Goal: Transaction & Acquisition: Purchase product/service

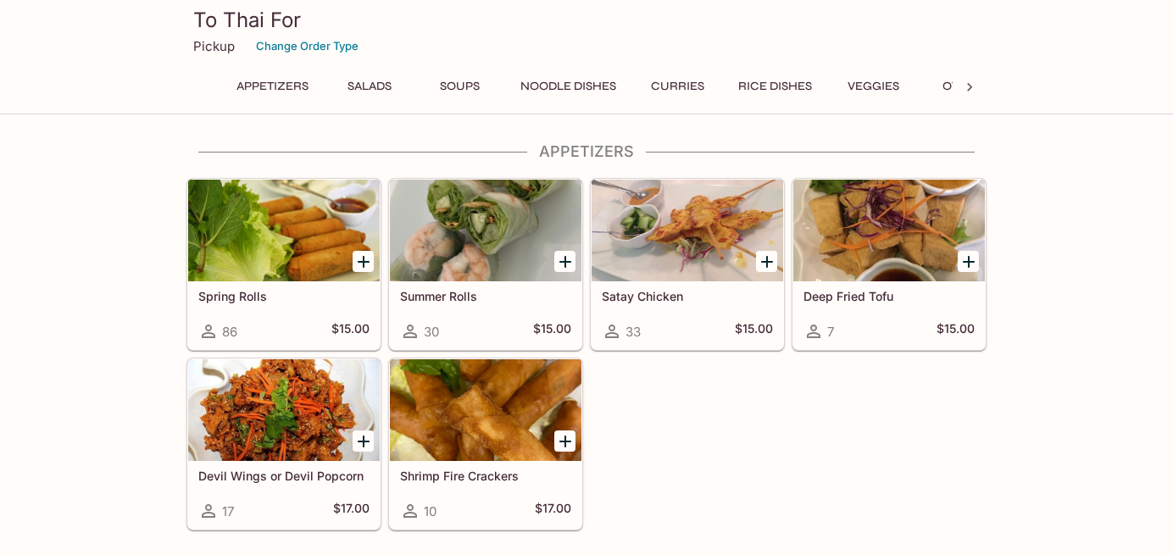
click at [325, 293] on h5 "Spring Rolls" at bounding box center [283, 296] width 171 height 14
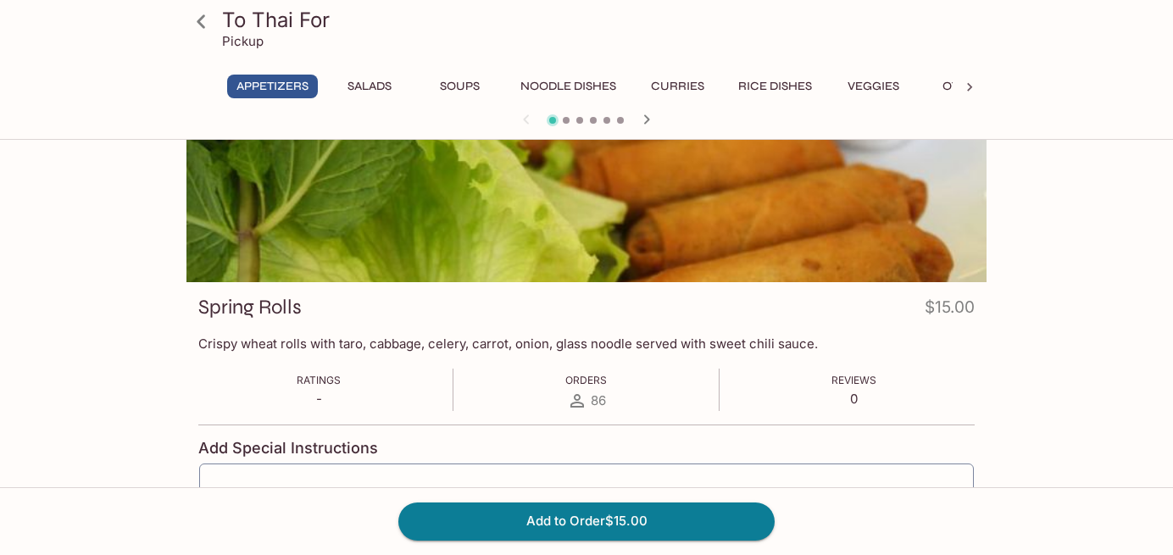
scroll to position [86, 0]
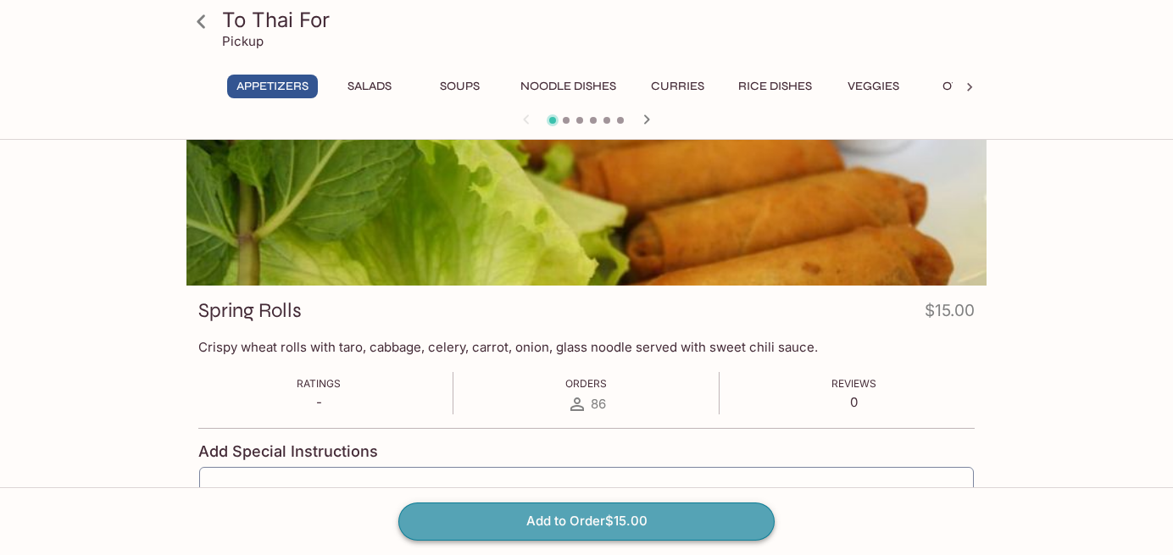
click at [705, 509] on button "Add to Order $15.00" at bounding box center [586, 521] width 376 height 37
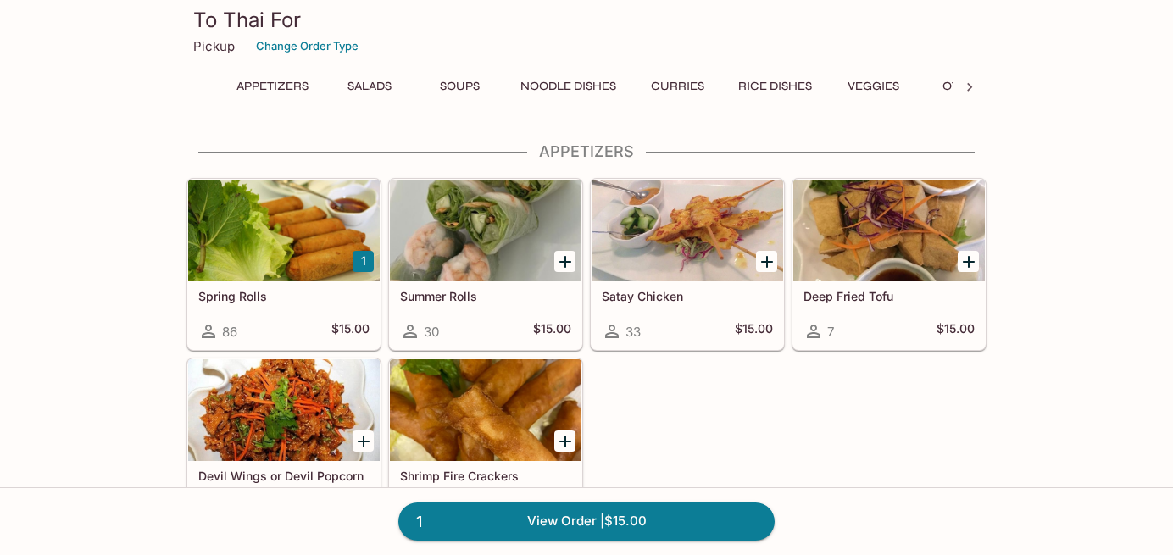
click at [681, 82] on button "Curries" at bounding box center [677, 87] width 76 height 24
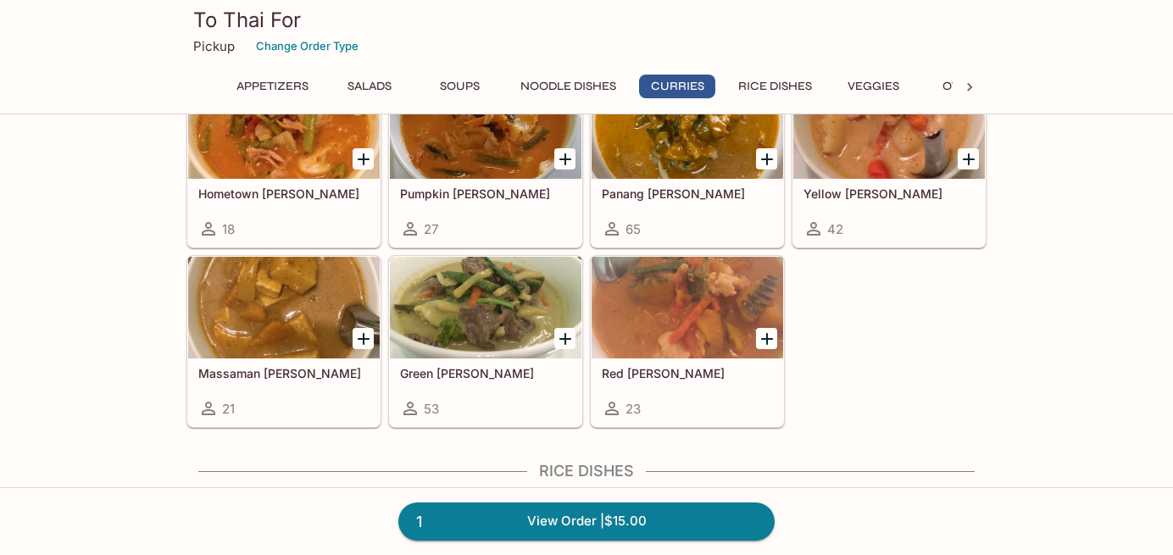
scroll to position [1260, 0]
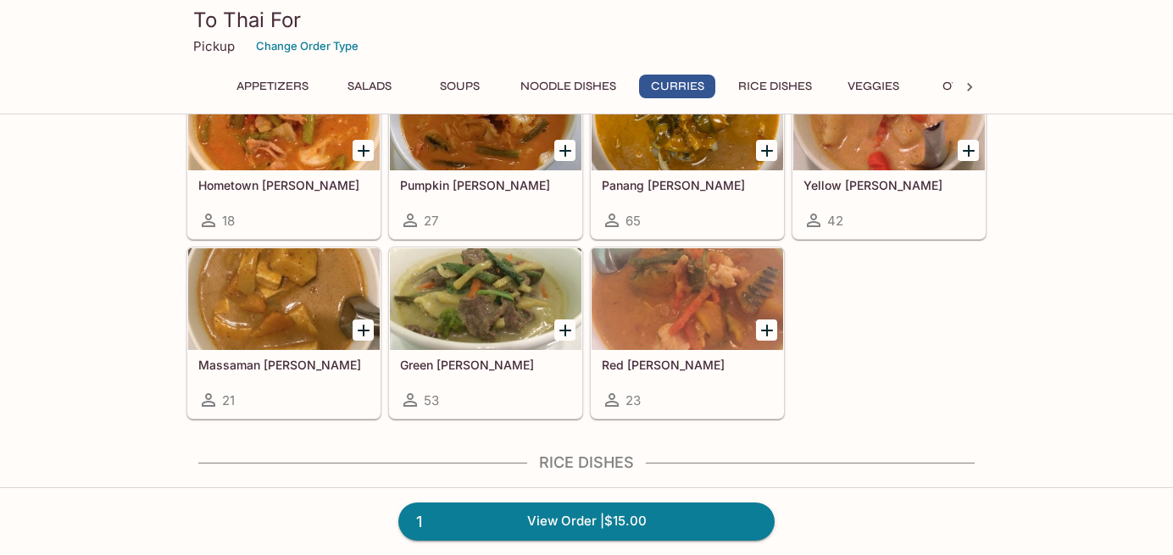
click at [487, 331] on div at bounding box center [486, 299] width 192 height 102
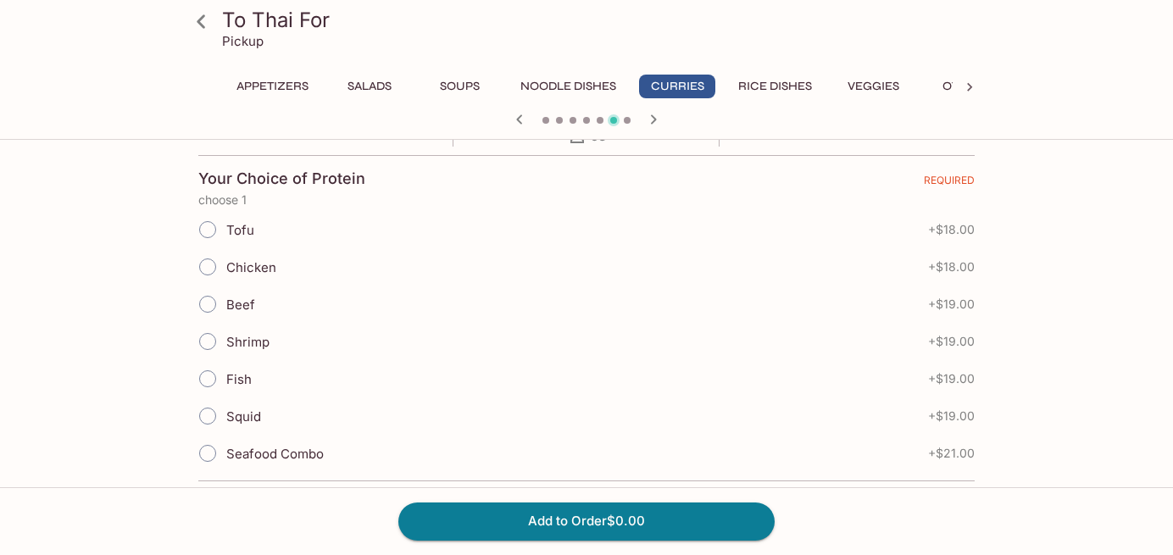
scroll to position [351, 0]
click at [209, 226] on input "Tofu" at bounding box center [208, 232] width 36 height 36
radio input "true"
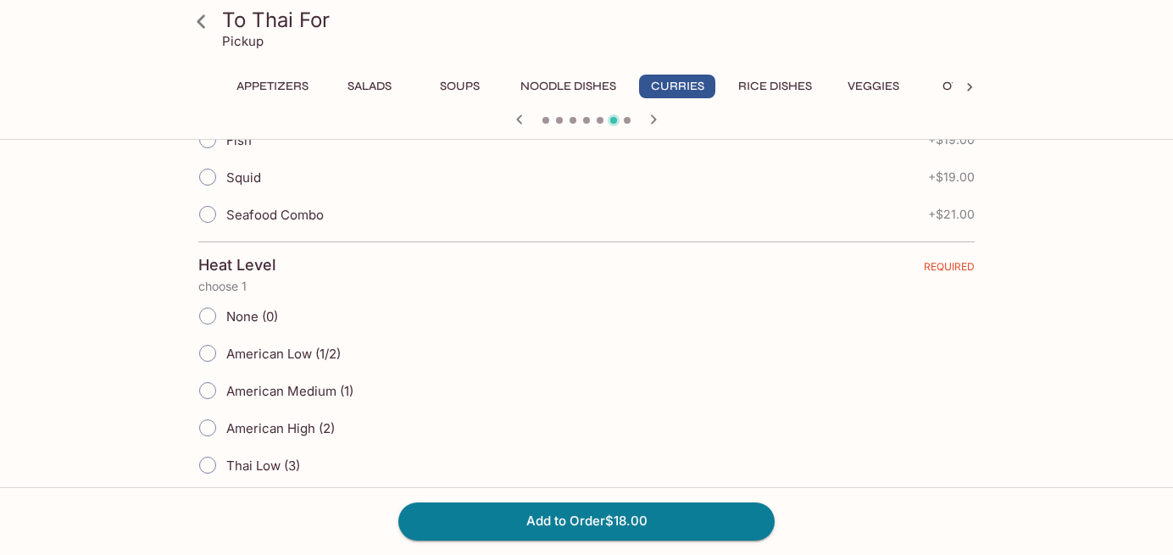
scroll to position [681, 0]
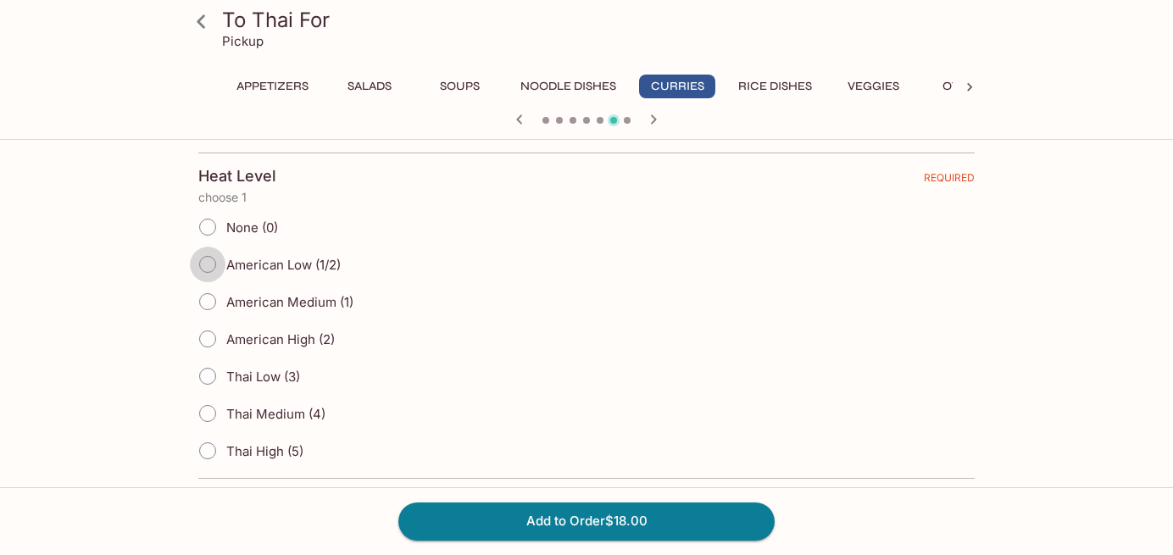
click at [208, 261] on input "American Low (1/2)" at bounding box center [208, 265] width 36 height 36
radio input "true"
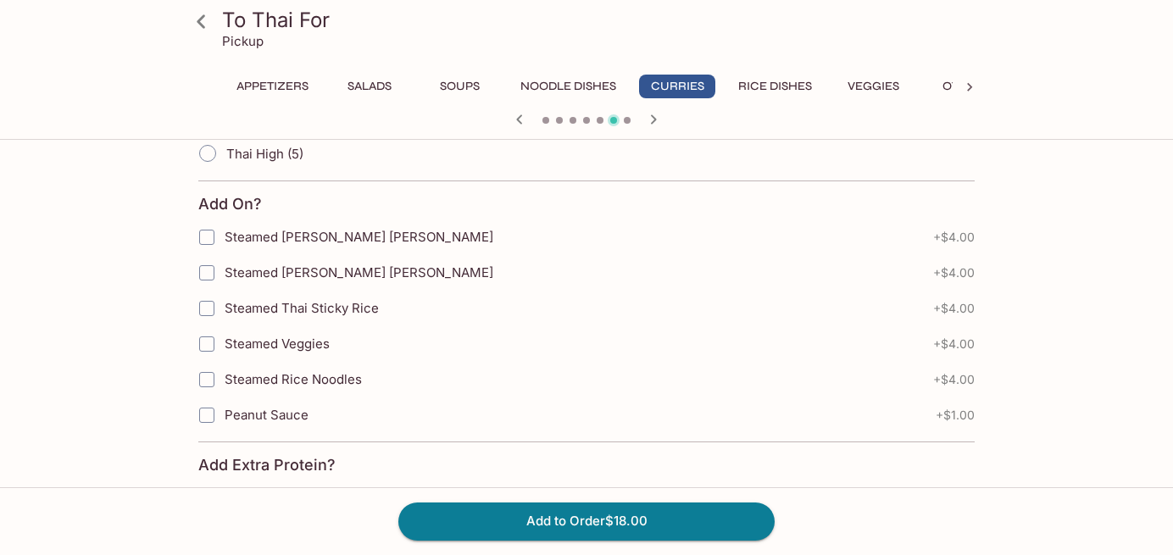
scroll to position [998, 0]
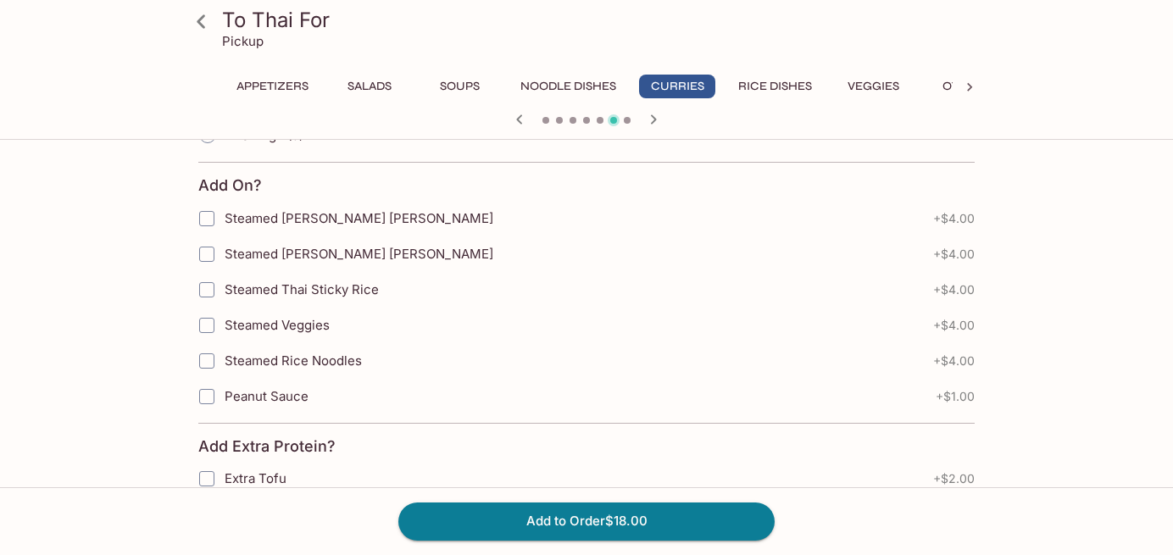
click at [207, 286] on input "Steamed Thai Sticky Rice" at bounding box center [207, 290] width 34 height 34
checkbox input "true"
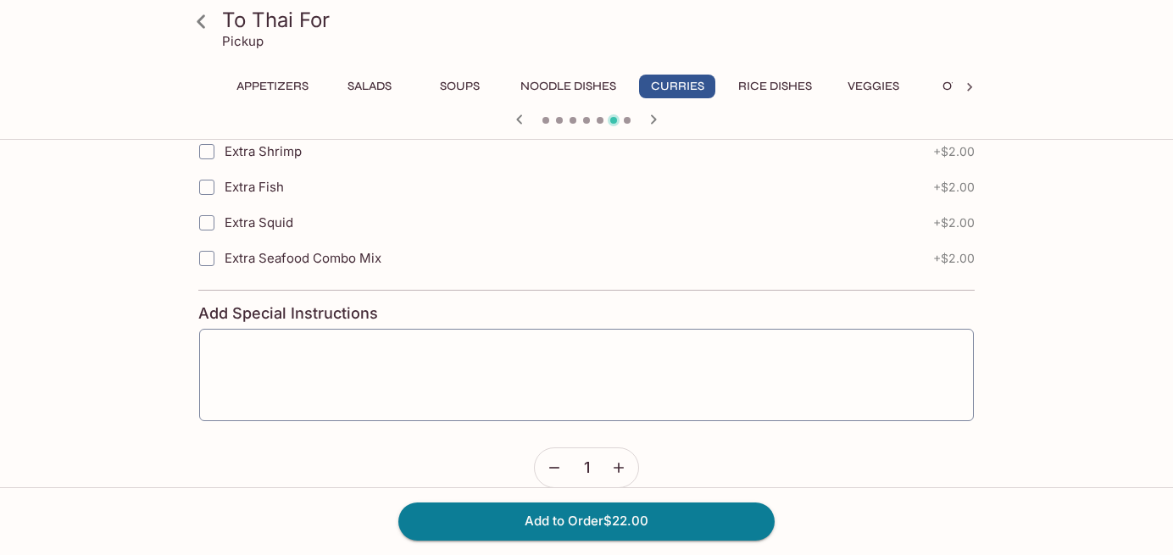
scroll to position [1457, 0]
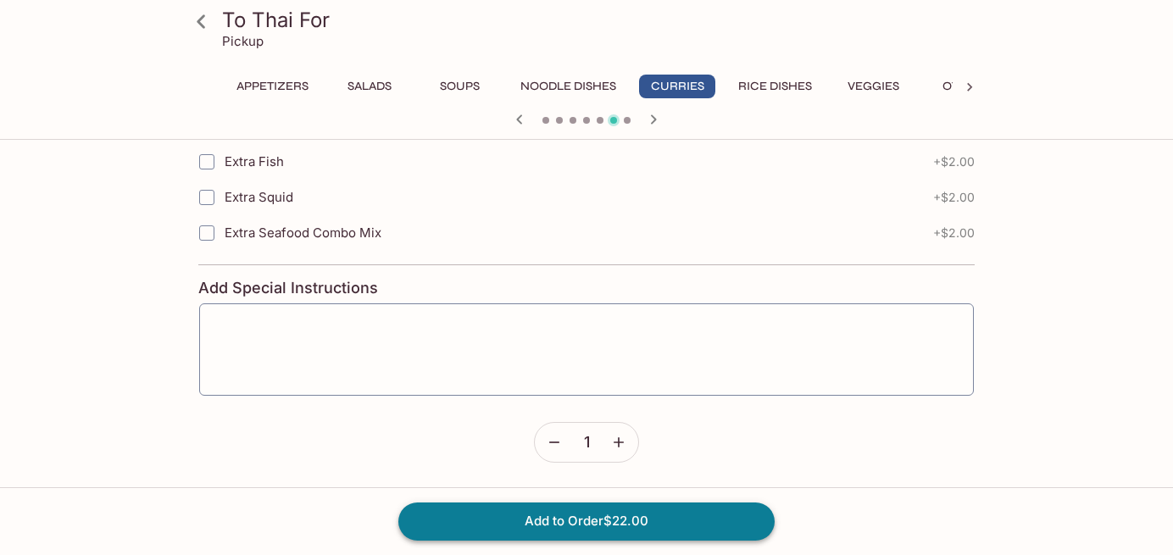
click at [641, 514] on button "Add to Order $22.00" at bounding box center [586, 521] width 376 height 37
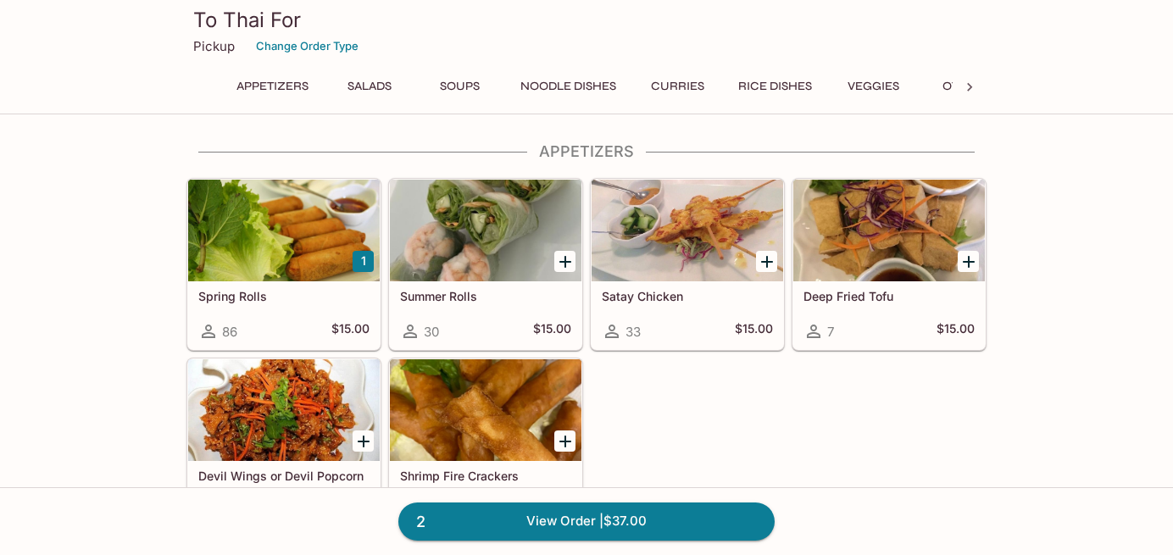
click at [689, 81] on button "Curries" at bounding box center [677, 87] width 76 height 24
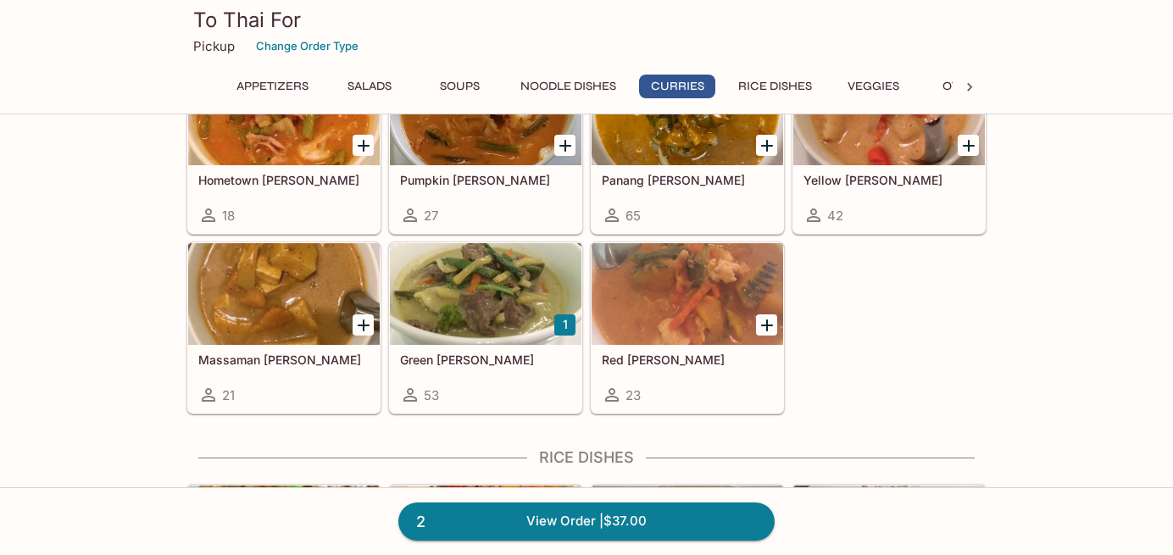
scroll to position [1266, 0]
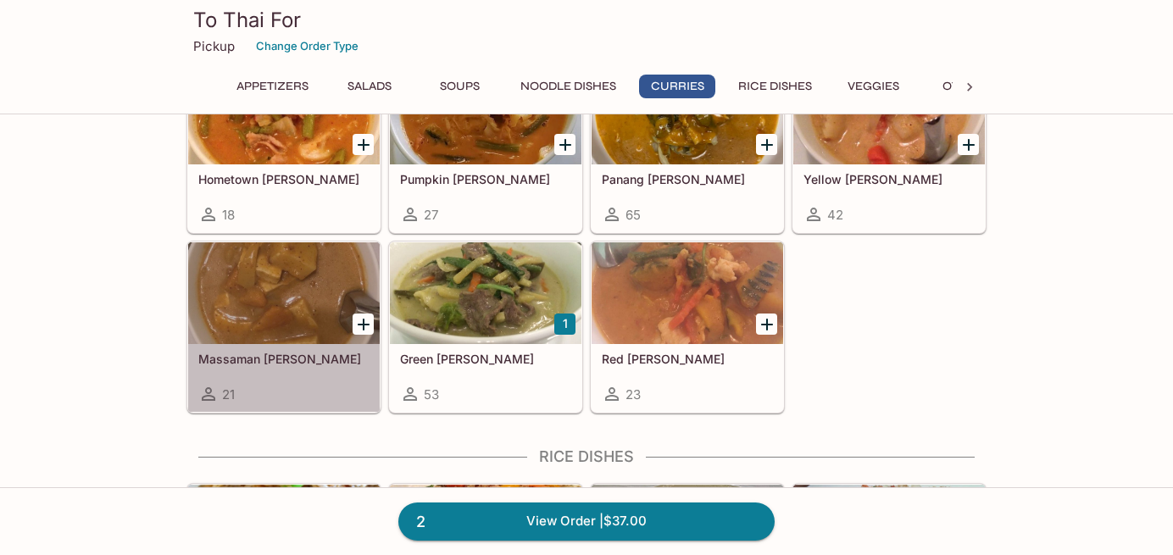
click at [256, 293] on div at bounding box center [284, 293] width 192 height 102
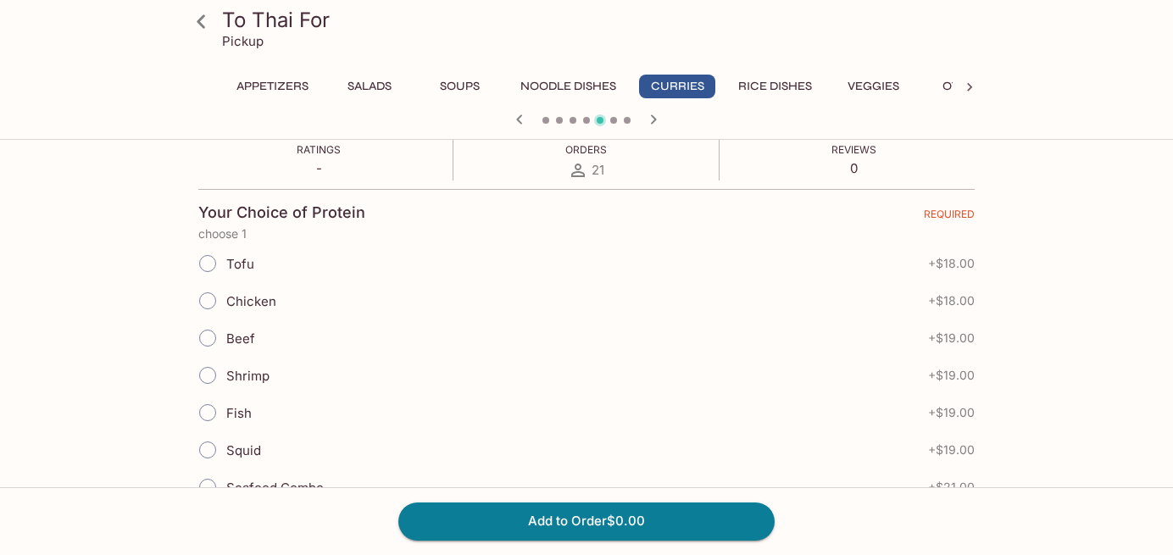
scroll to position [325, 0]
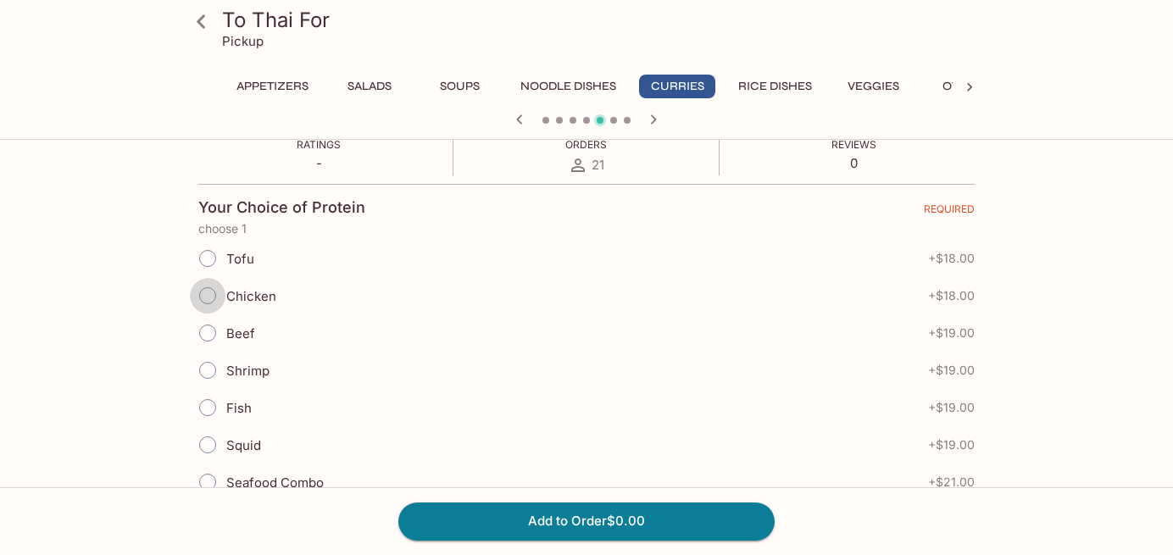
click at [202, 294] on input "Chicken" at bounding box center [208, 296] width 36 height 36
radio input "true"
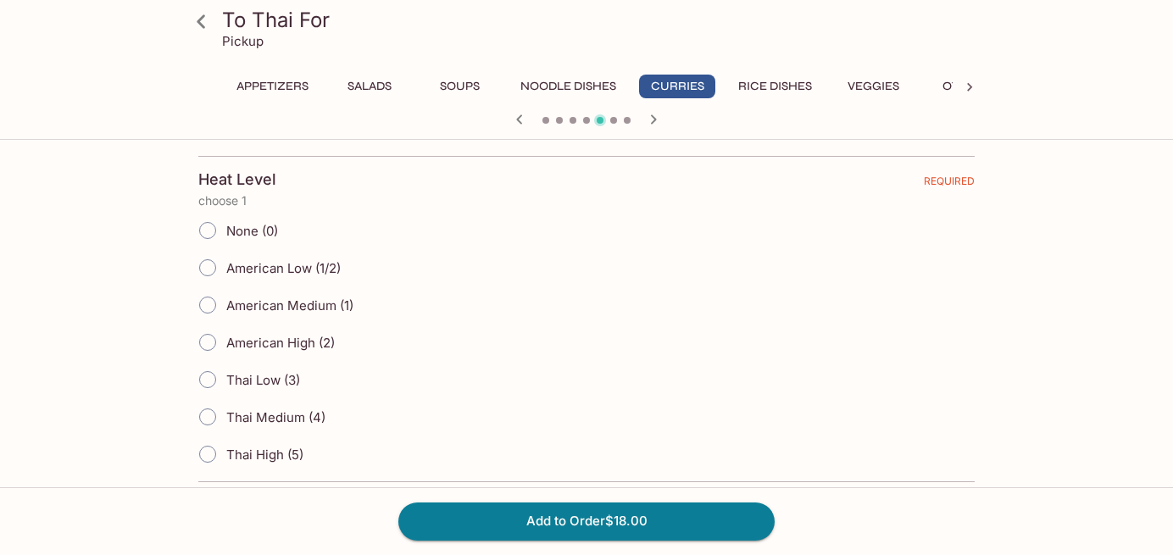
scroll to position [682, 0]
click at [204, 220] on input "None (0)" at bounding box center [208, 227] width 36 height 36
radio input "true"
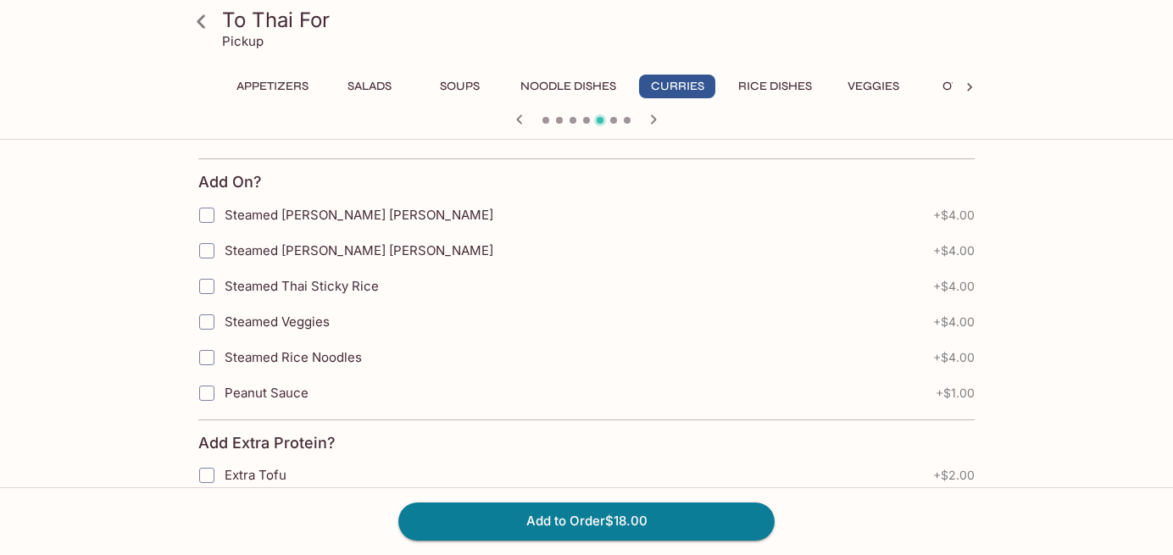
scroll to position [1017, 0]
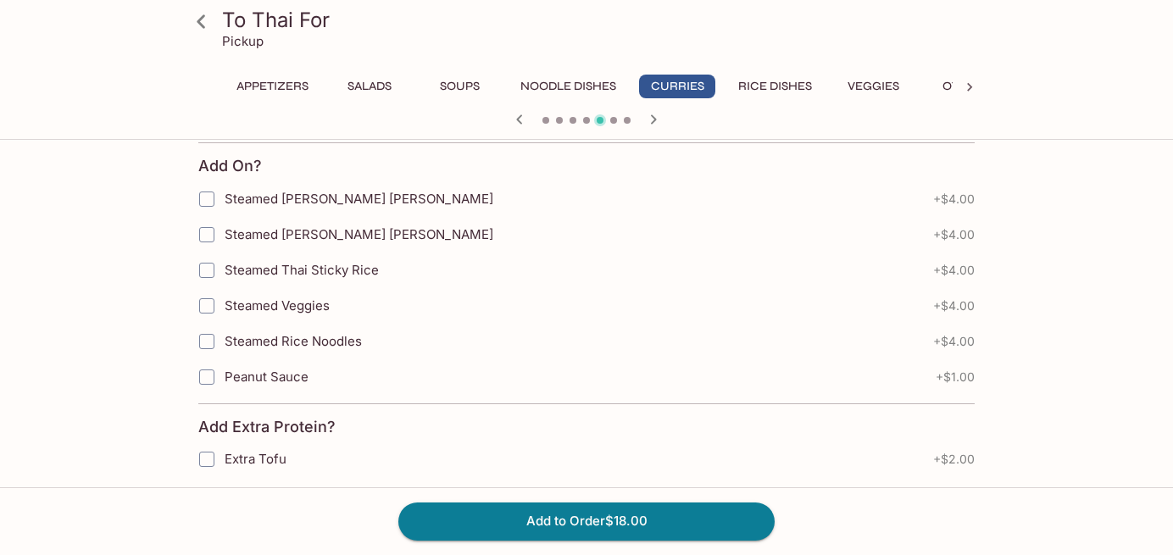
click at [207, 266] on input "Steamed Thai Sticky Rice" at bounding box center [207, 270] width 34 height 34
checkbox input "true"
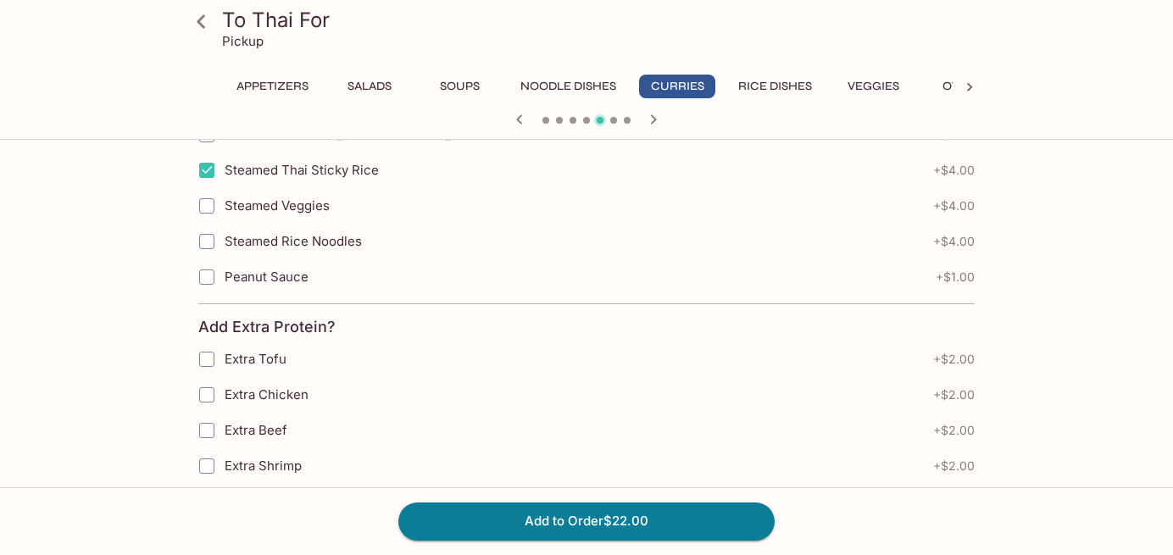
scroll to position [1150, 0]
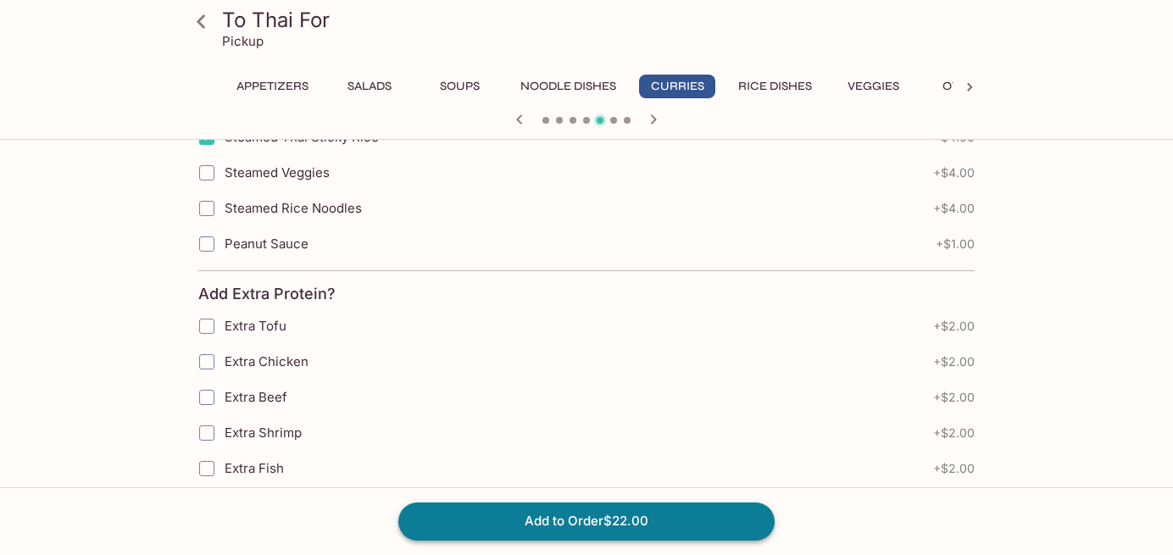
click at [637, 516] on button "Add to Order $22.00" at bounding box center [586, 521] width 376 height 37
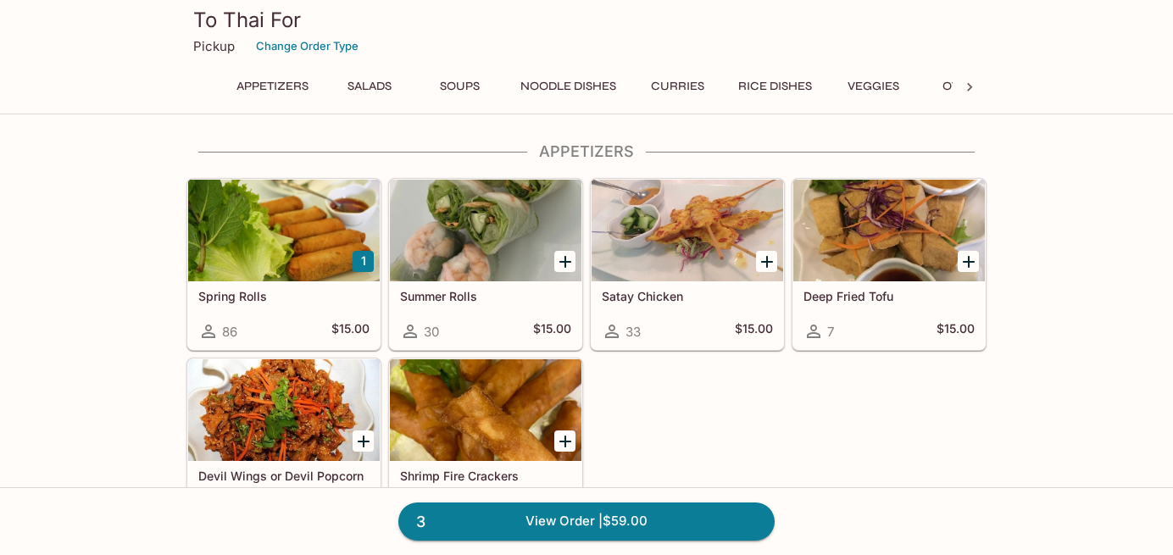
click at [684, 81] on button "Curries" at bounding box center [677, 87] width 76 height 24
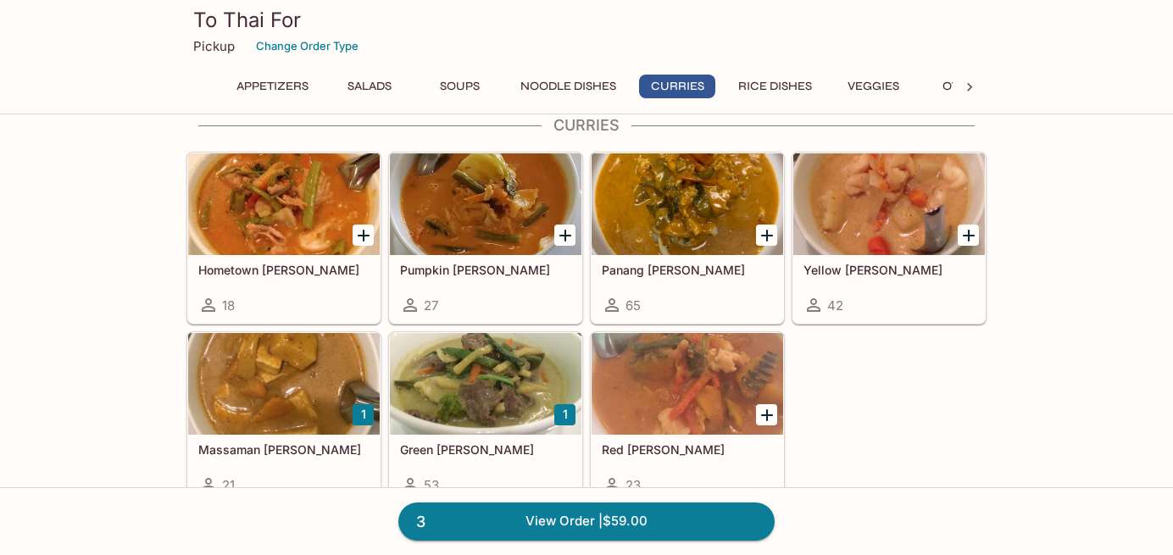
scroll to position [1175, 0]
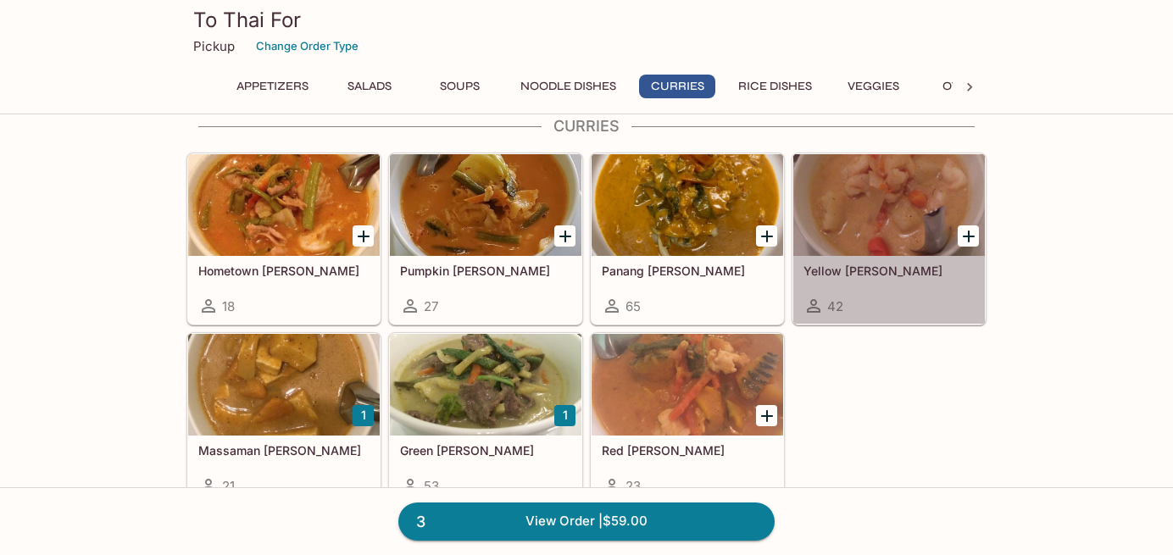
click at [897, 219] on div at bounding box center [889, 205] width 192 height 102
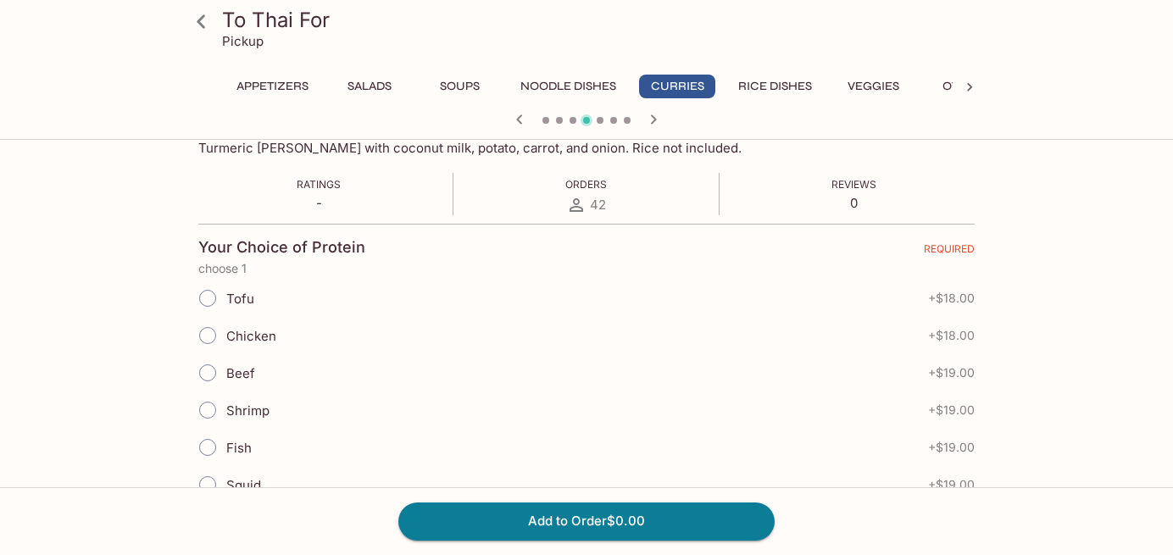
scroll to position [282, 0]
click at [203, 337] on input "Chicken" at bounding box center [208, 338] width 36 height 36
radio input "true"
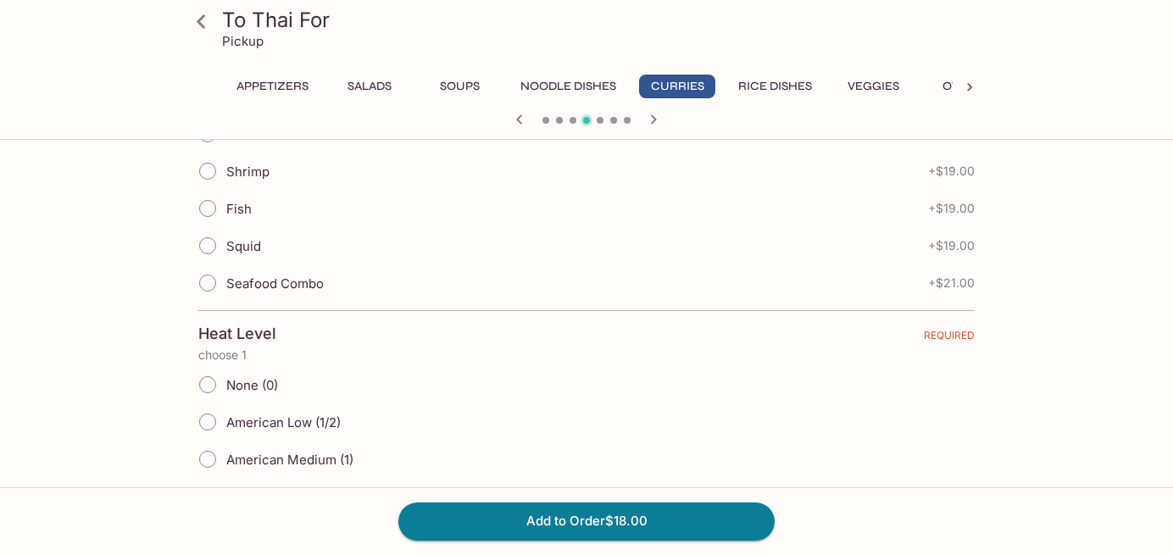
scroll to position [631, 0]
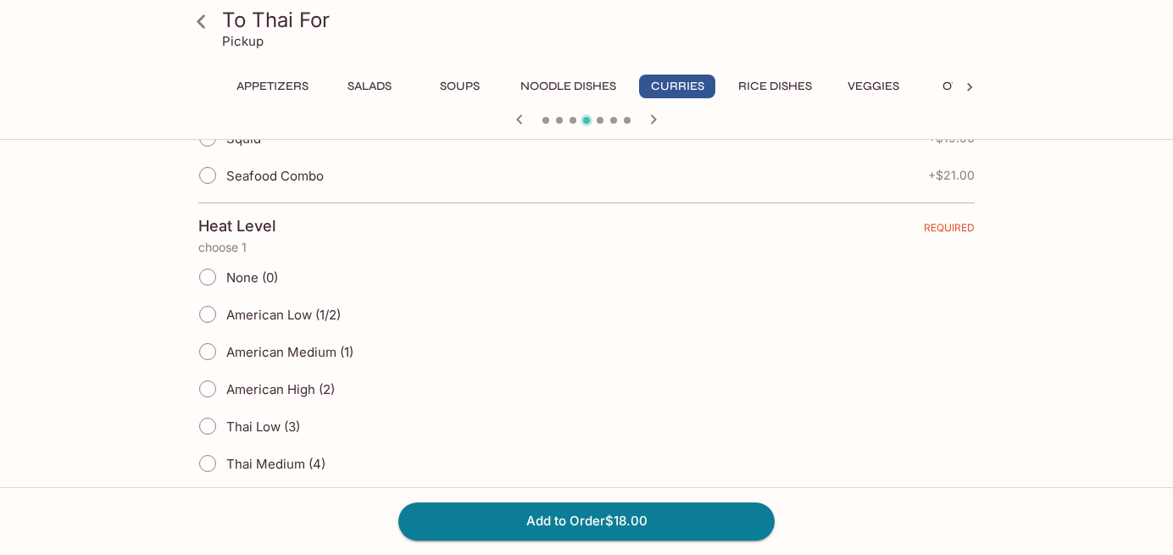
click at [208, 278] on input "None (0)" at bounding box center [208, 277] width 36 height 36
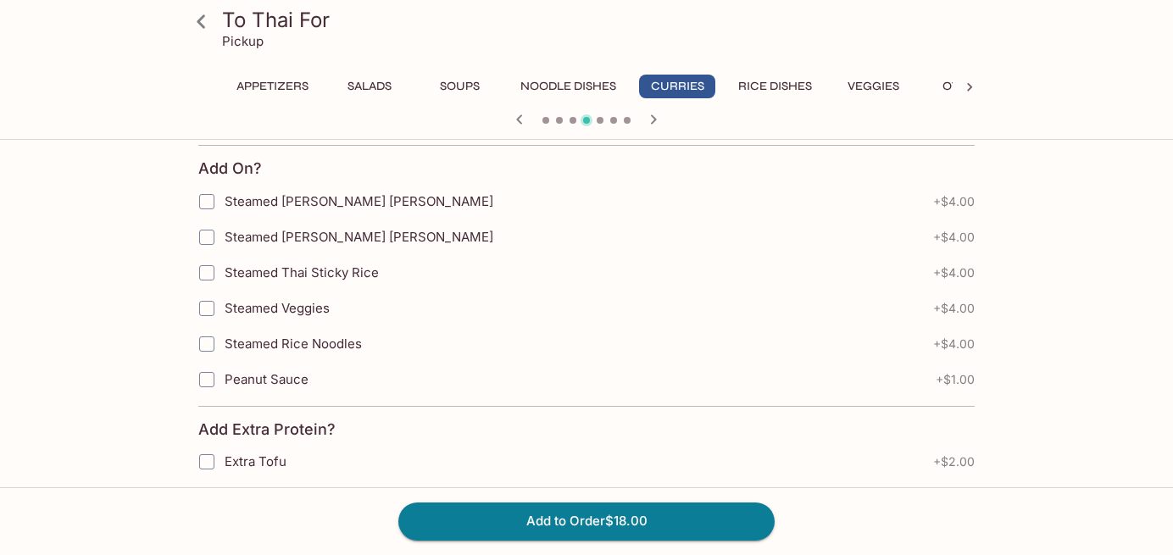
scroll to position [1021, 0]
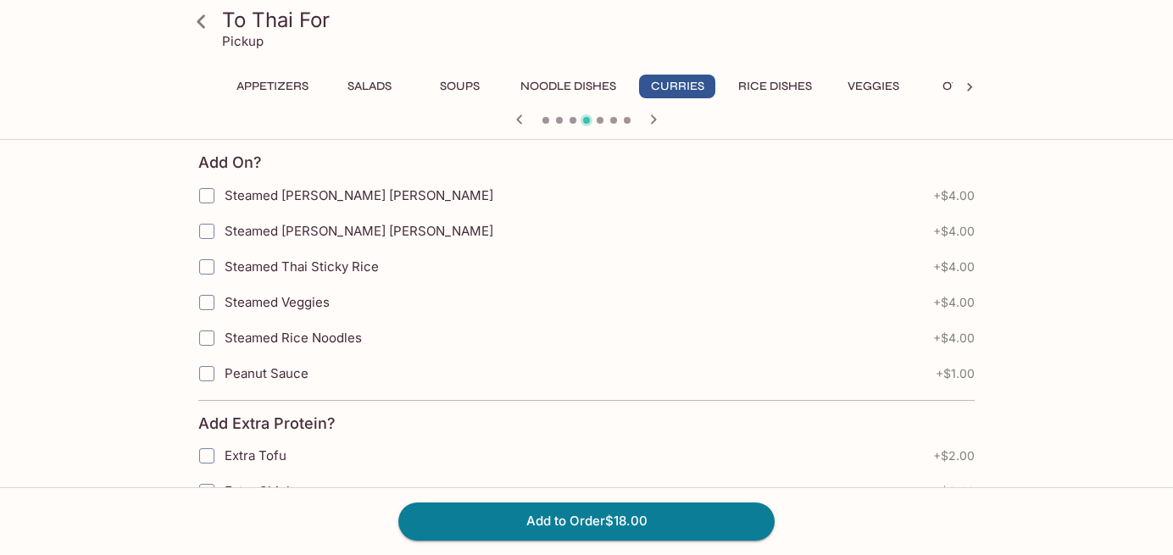
click at [209, 260] on input "Steamed Thai Sticky Rice" at bounding box center [207, 267] width 34 height 34
checkbox input "true"
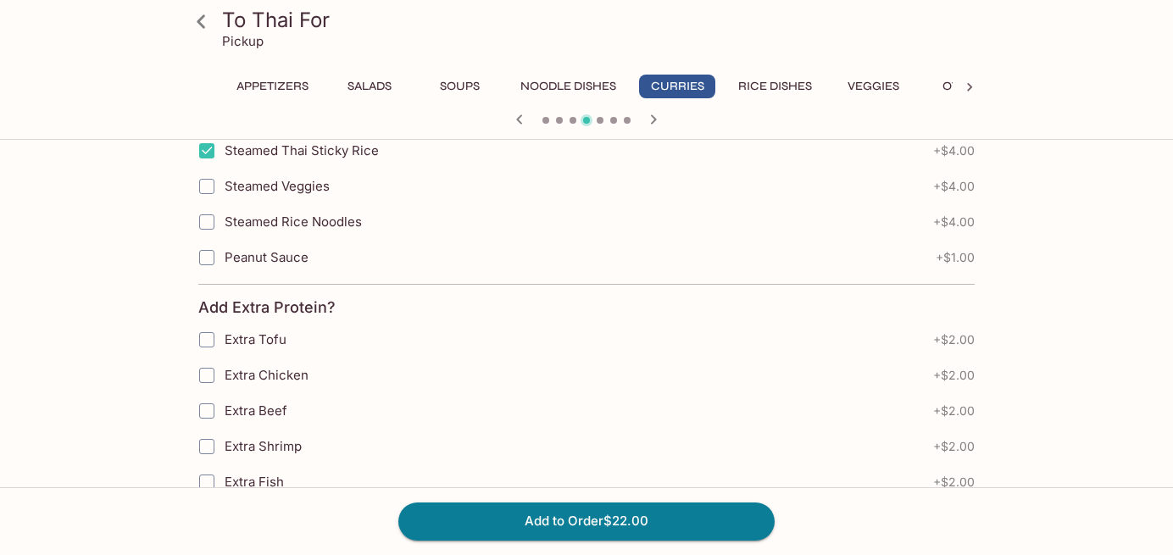
scroll to position [1189, 0]
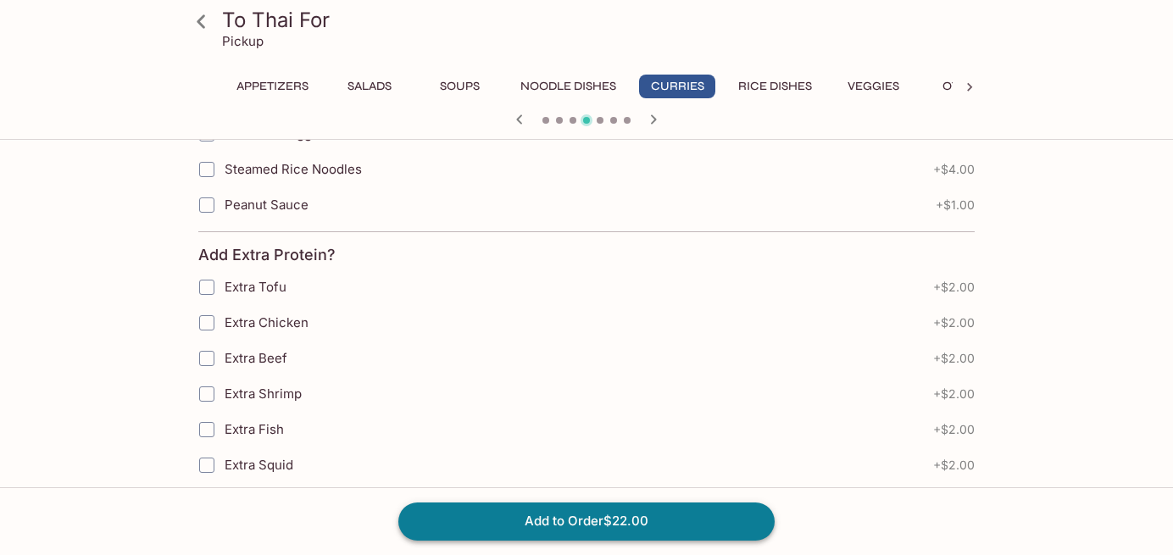
click at [630, 514] on button "Add to Order $22.00" at bounding box center [586, 521] width 376 height 37
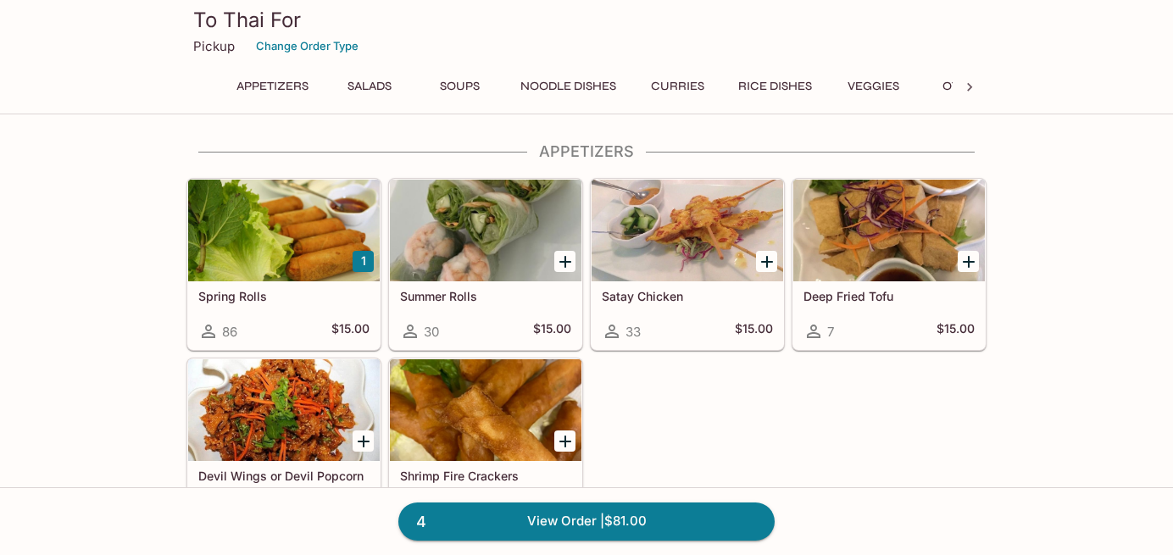
click at [795, 80] on button "Rice Dishes" at bounding box center [775, 87] width 92 height 24
click at [971, 83] on icon at bounding box center [969, 87] width 17 height 17
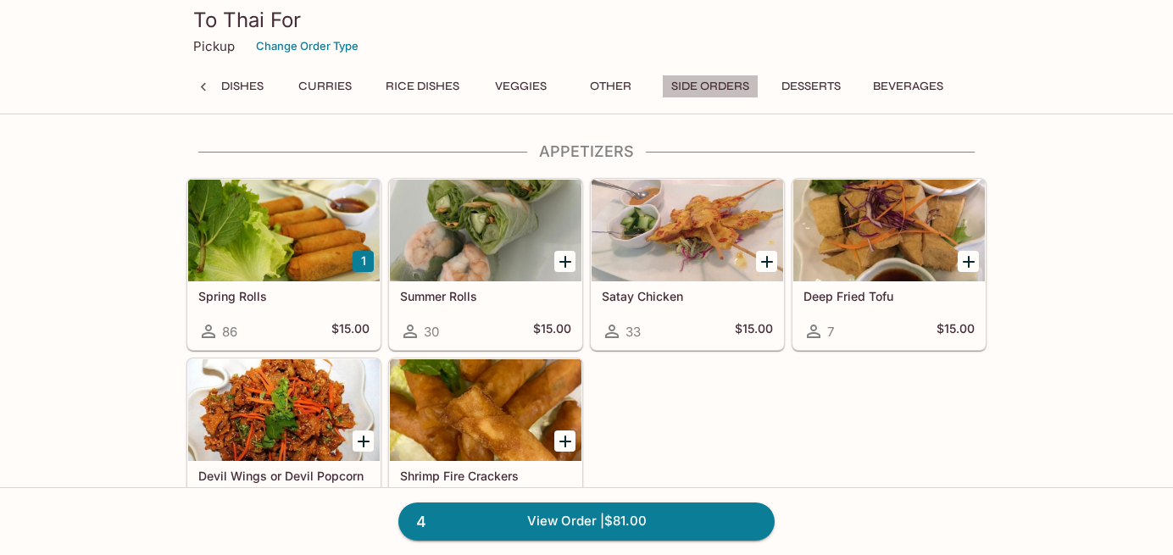
click at [726, 81] on button "Side Orders" at bounding box center [710, 87] width 97 height 24
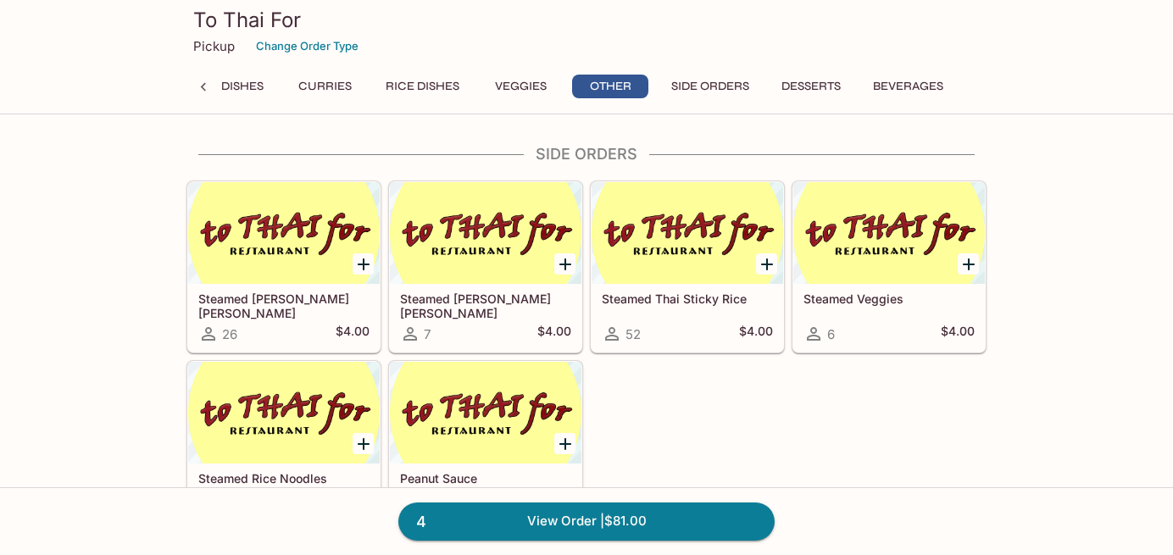
scroll to position [2477, 0]
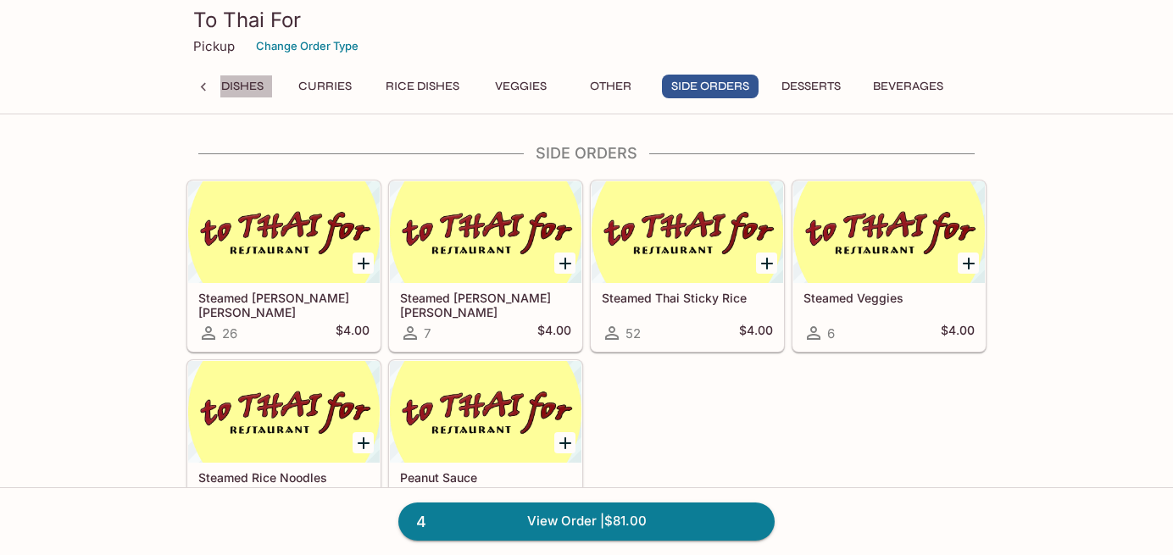
click at [242, 82] on button "Noodle Dishes" at bounding box center [216, 87] width 114 height 24
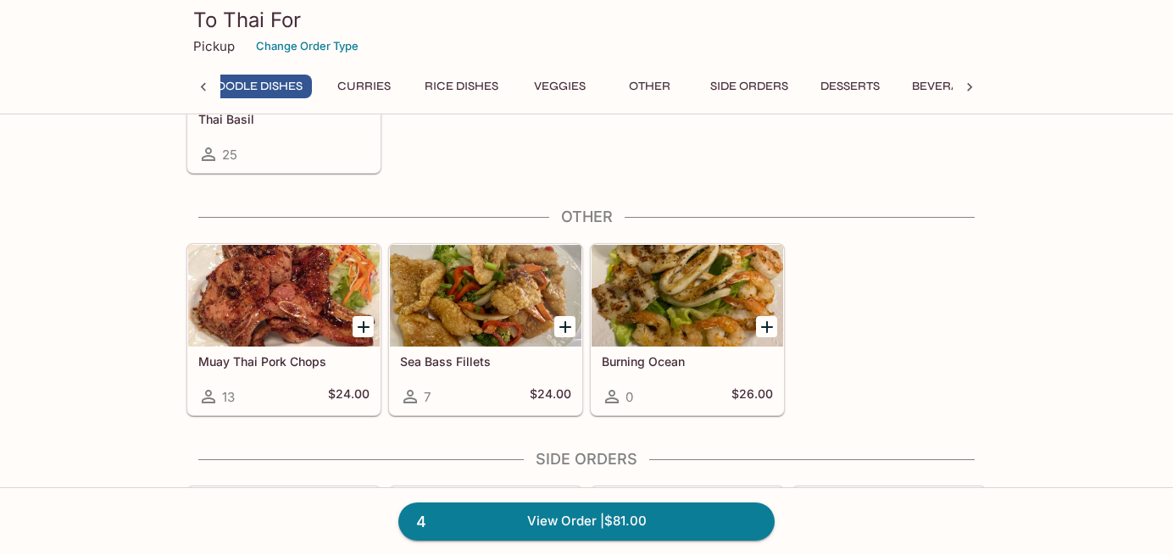
scroll to position [0, 0]
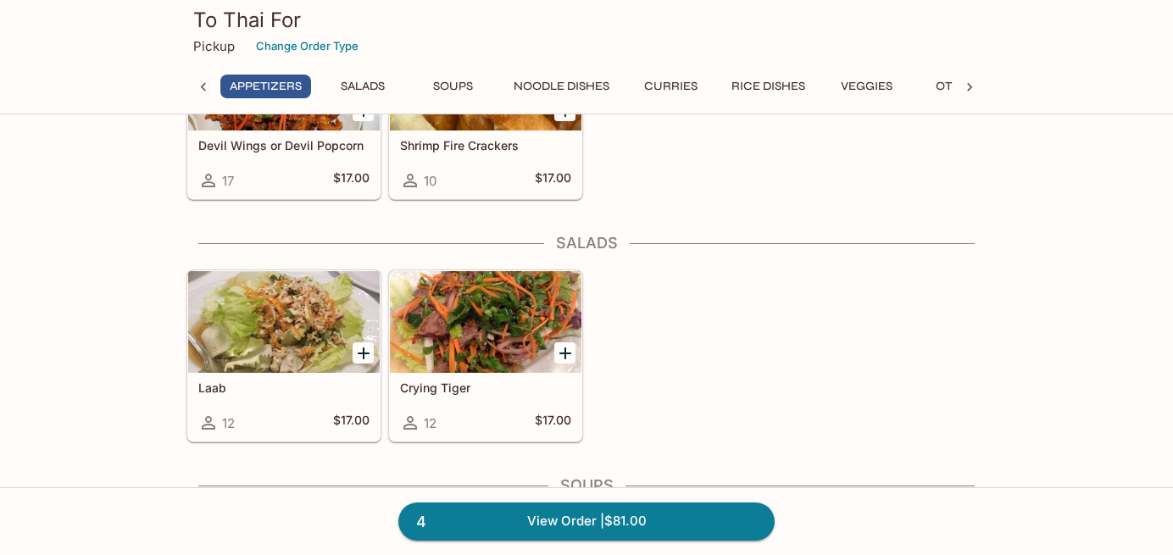
click at [267, 92] on button "Appetizers" at bounding box center [265, 87] width 91 height 24
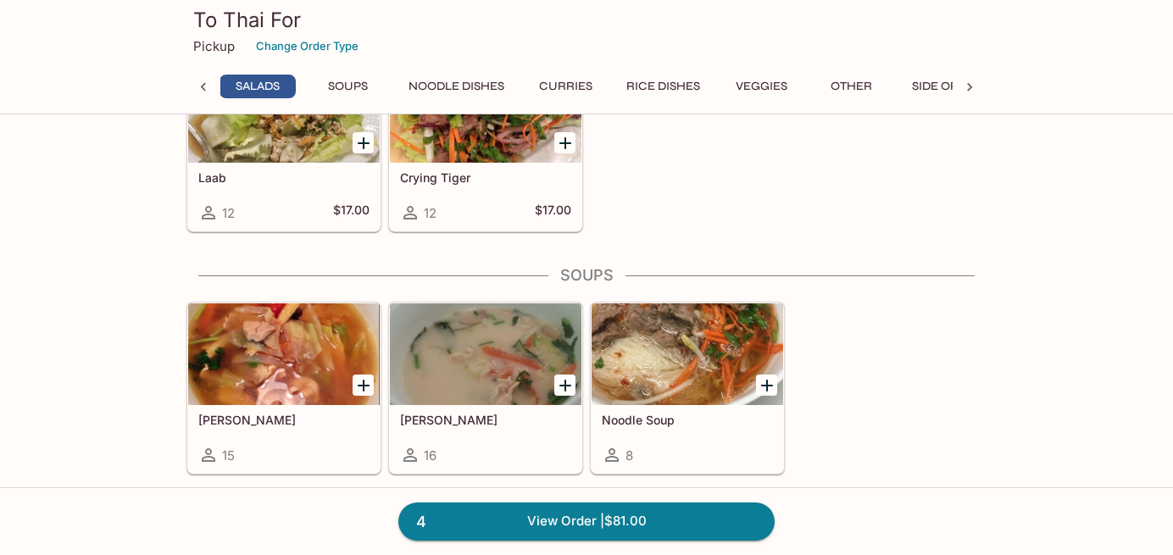
scroll to position [535, 0]
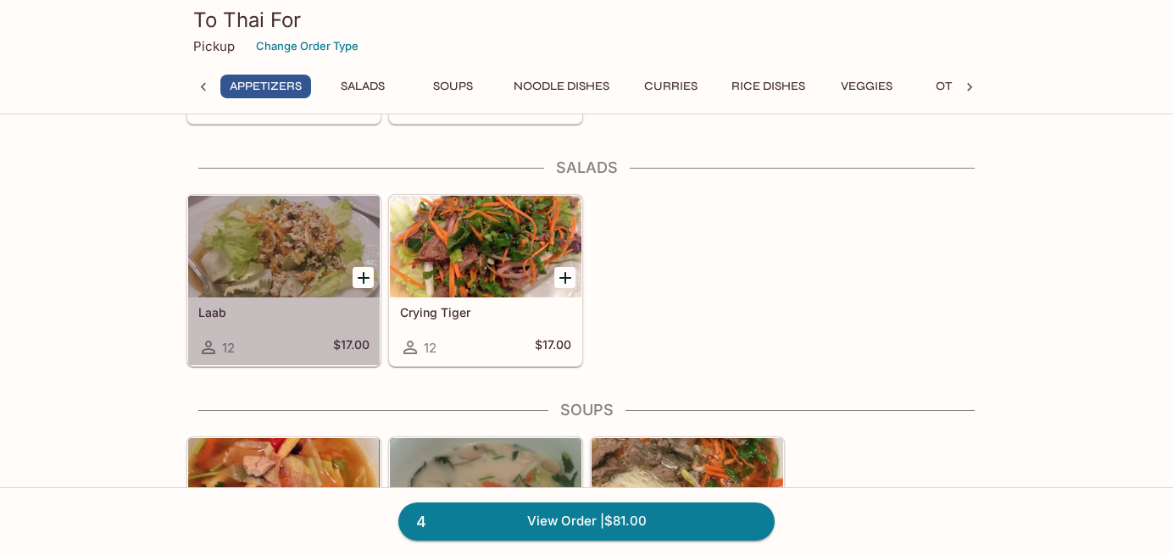
click at [280, 299] on div "Laab 12 $17.00" at bounding box center [284, 332] width 192 height 68
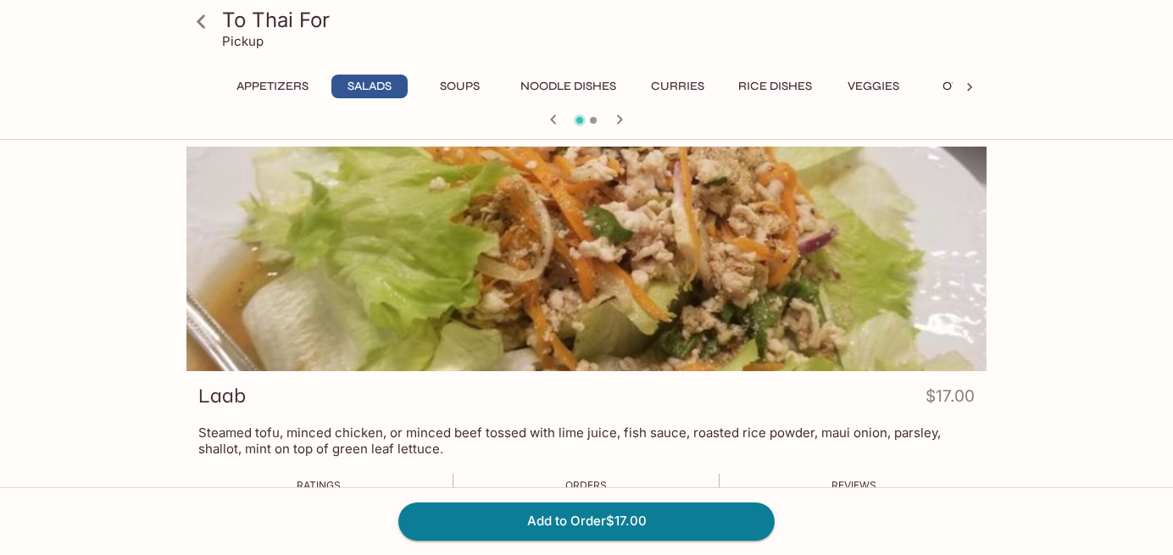
click at [244, 82] on button "Appetizers" at bounding box center [272, 87] width 91 height 24
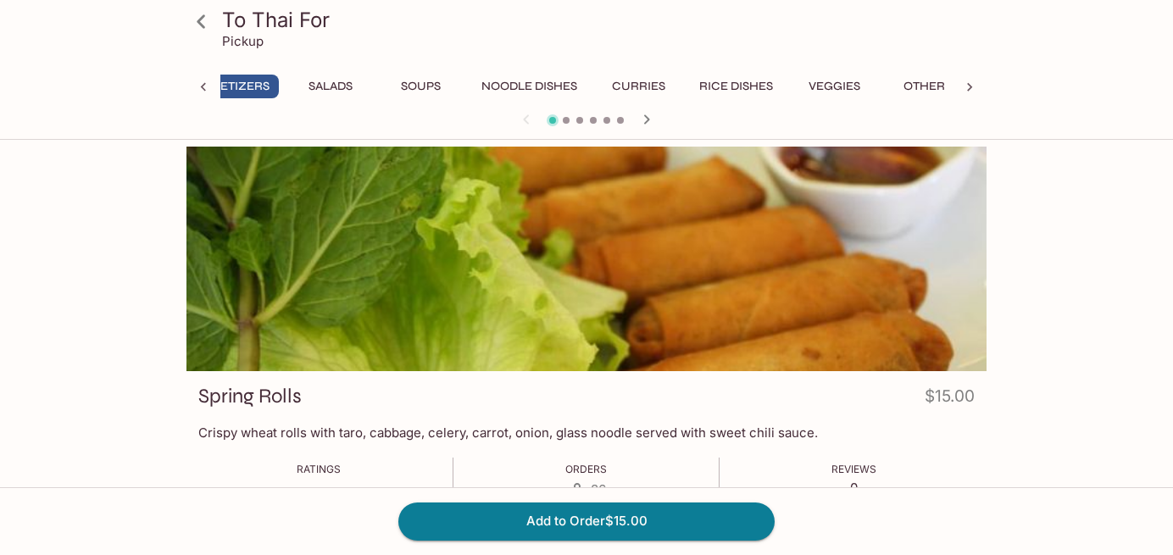
click at [209, 86] on icon at bounding box center [203, 87] width 17 height 17
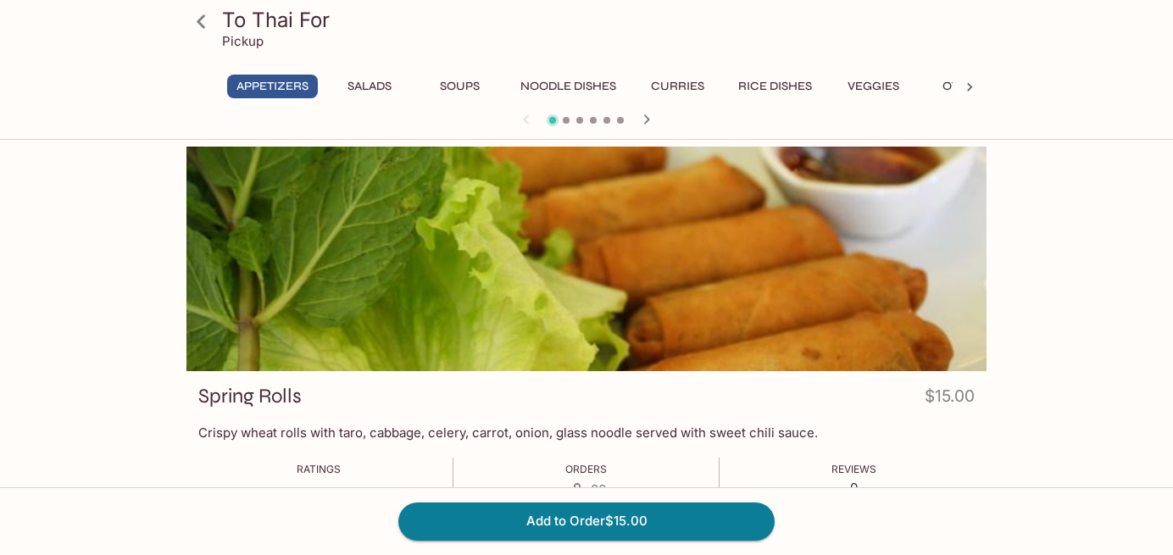
click at [372, 77] on button "Salads" at bounding box center [369, 87] width 76 height 24
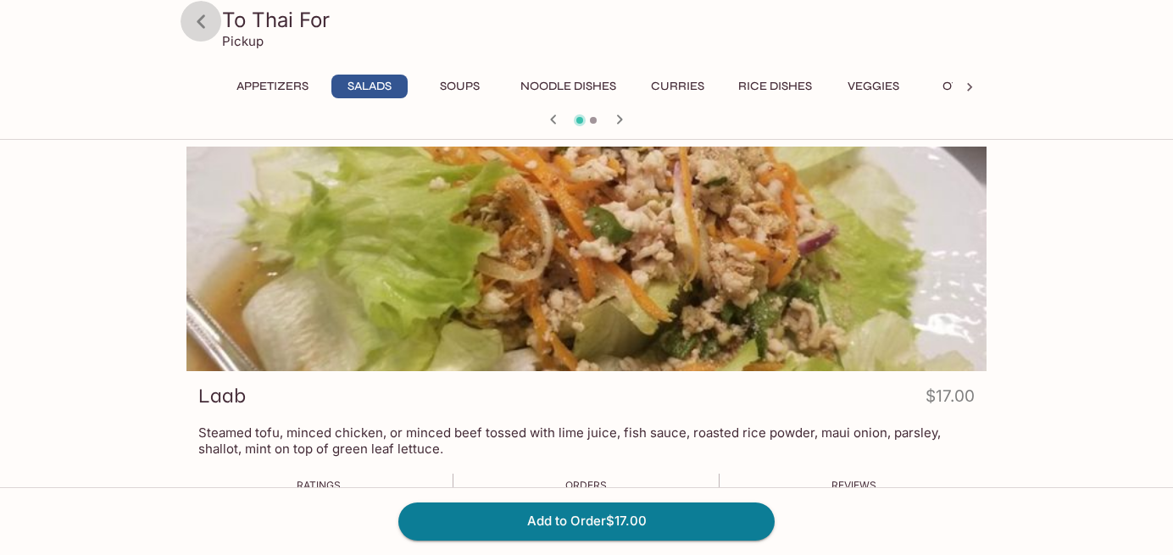
click at [207, 10] on icon at bounding box center [201, 22] width 30 height 30
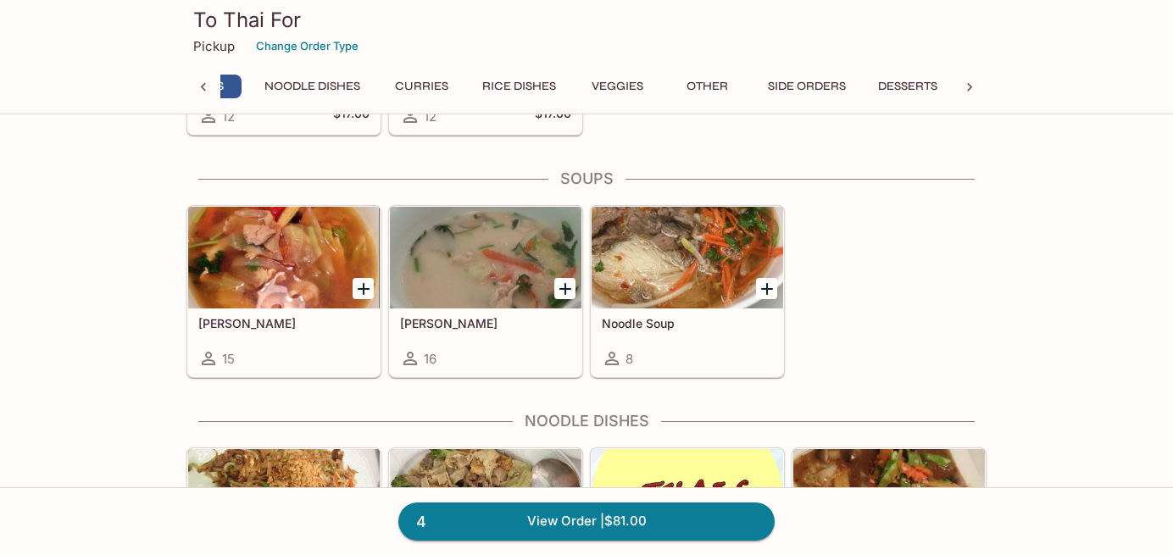
scroll to position [0, 202]
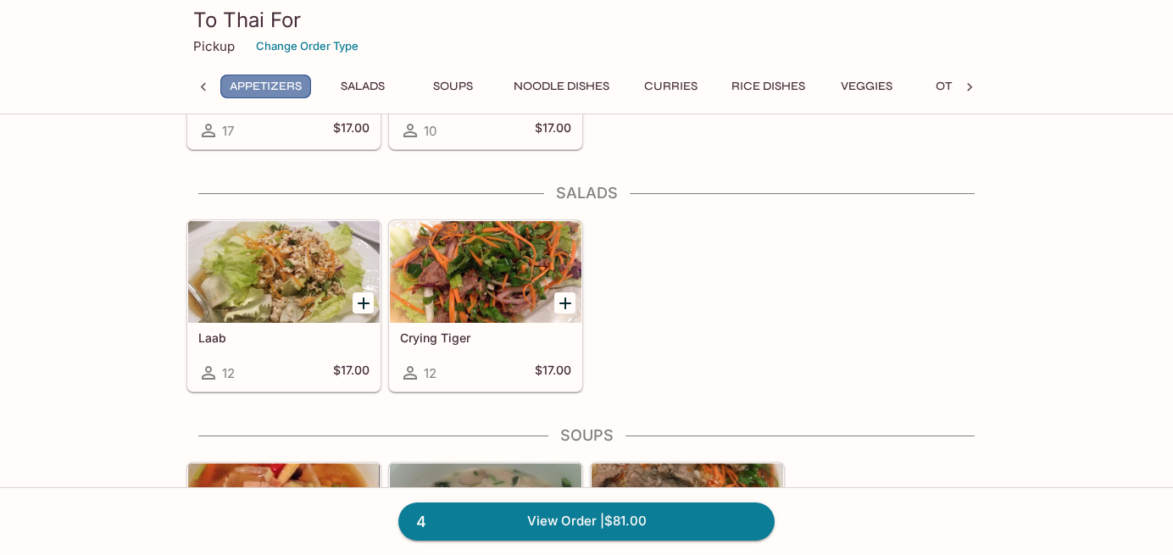
click at [274, 86] on button "Appetizers" at bounding box center [265, 87] width 91 height 24
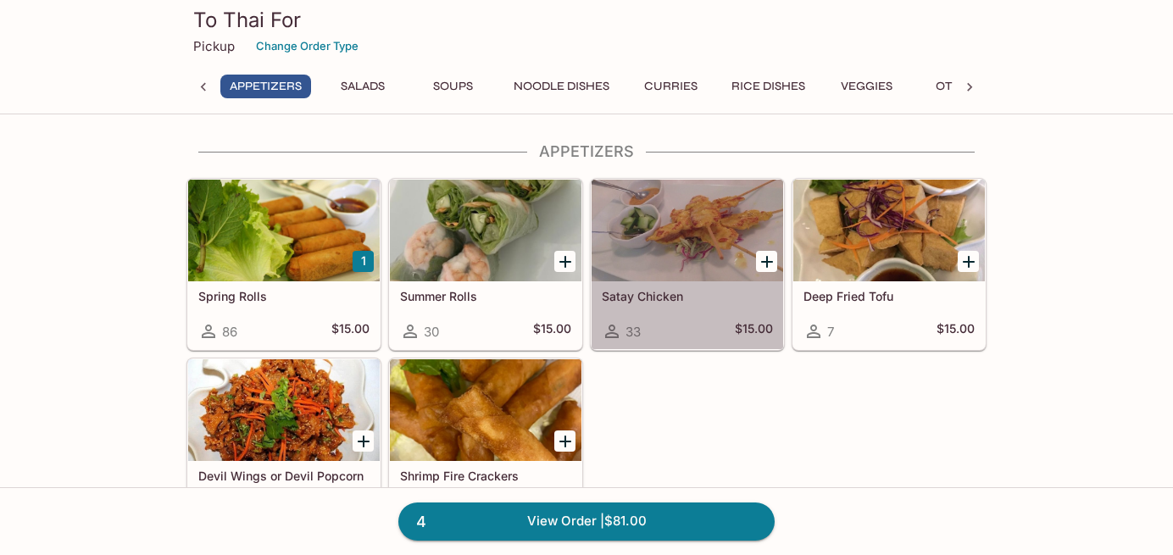
click at [714, 252] on div at bounding box center [688, 231] width 192 height 102
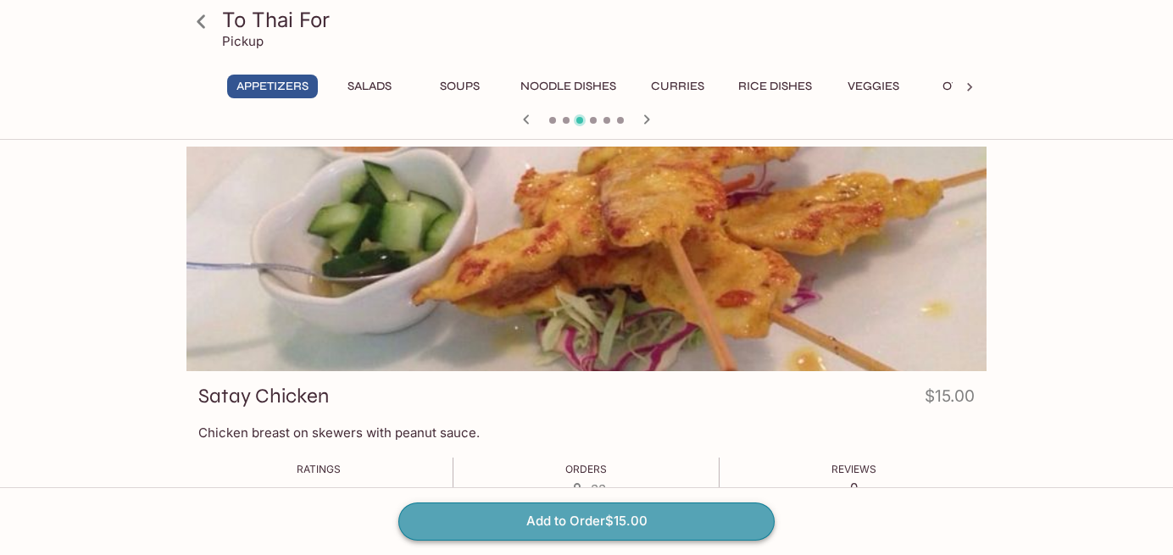
click at [640, 520] on button "Add to Order $15.00" at bounding box center [586, 521] width 376 height 37
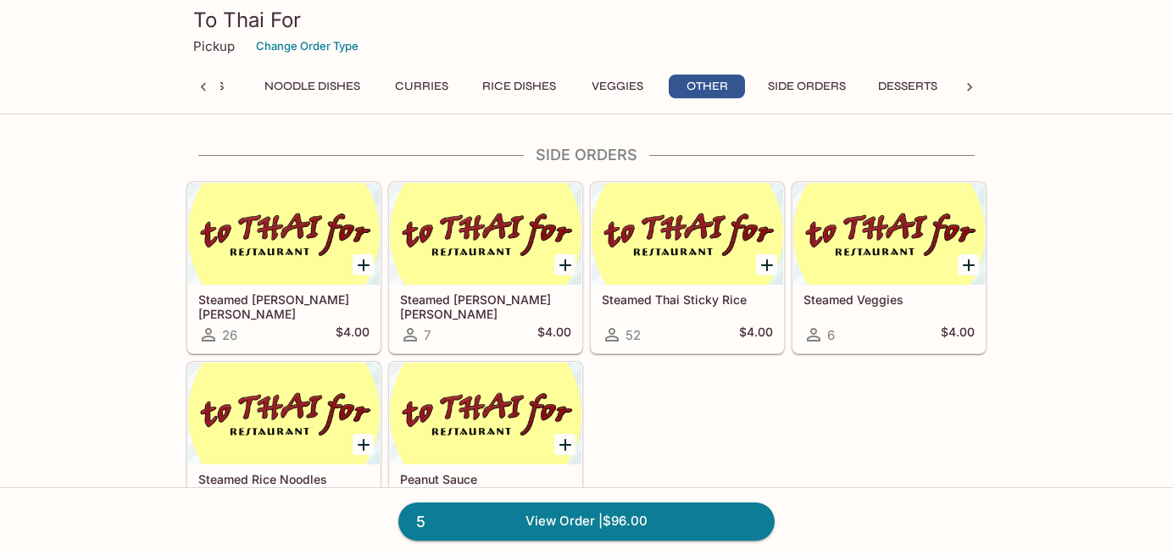
click at [870, 286] on div "Steamed Veggies 6 $4.00" at bounding box center [889, 319] width 192 height 68
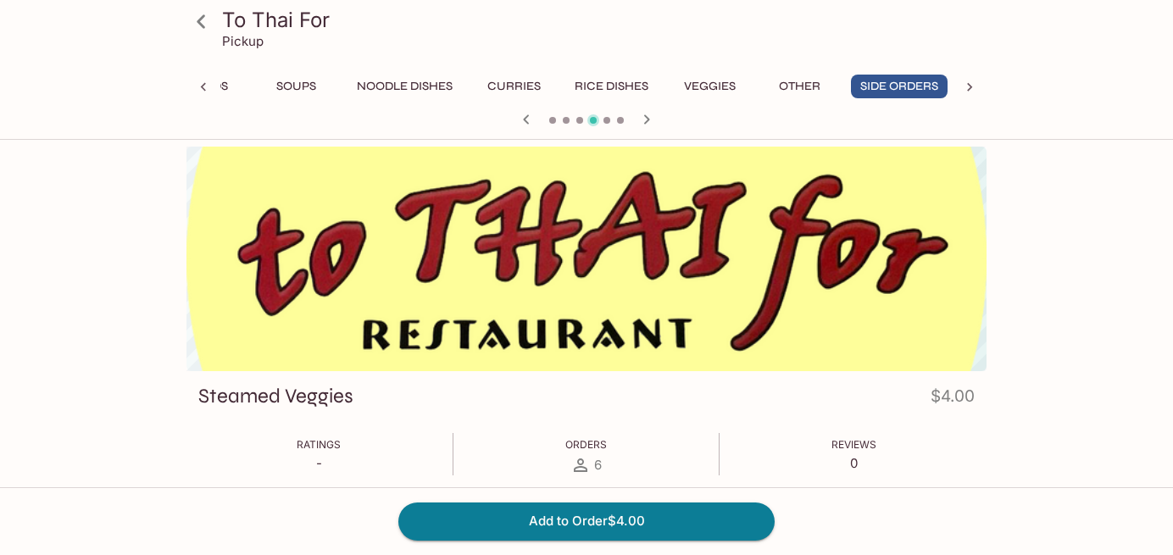
scroll to position [1, 0]
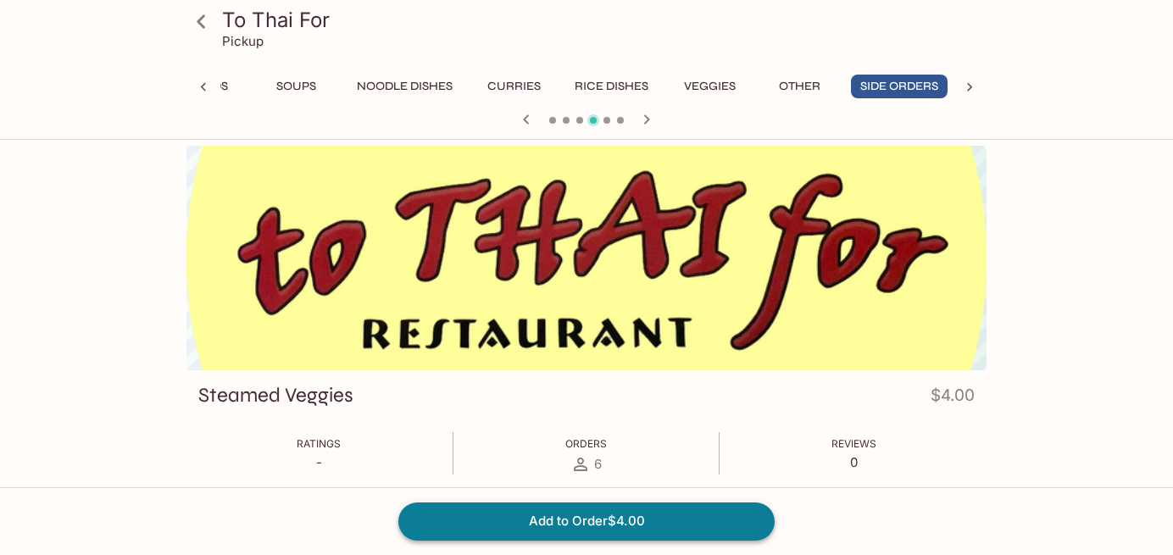
click at [637, 515] on button "Add to Order $4.00" at bounding box center [586, 521] width 376 height 37
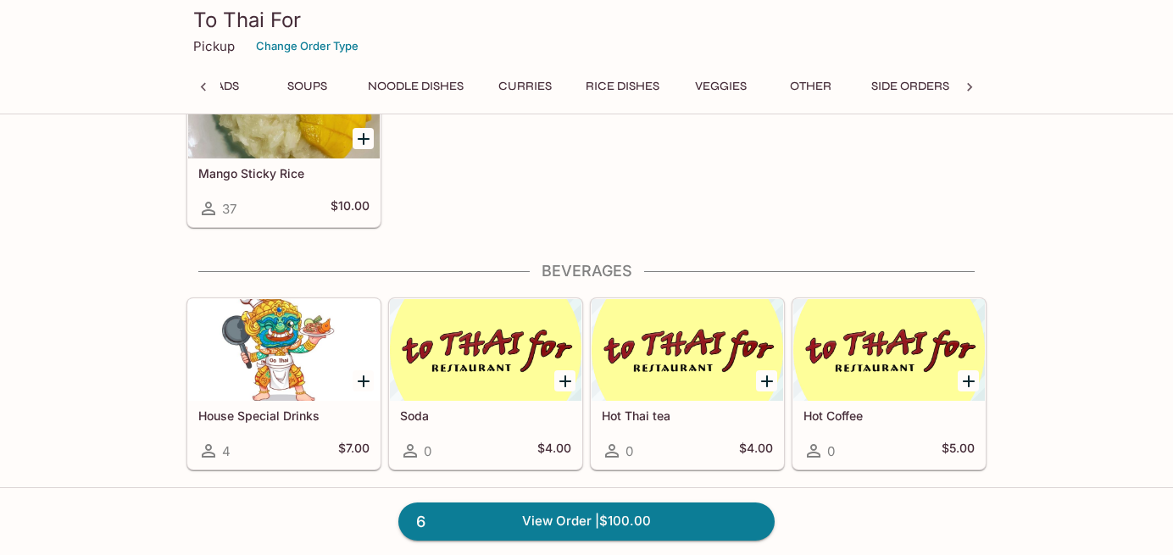
scroll to position [0, 256]
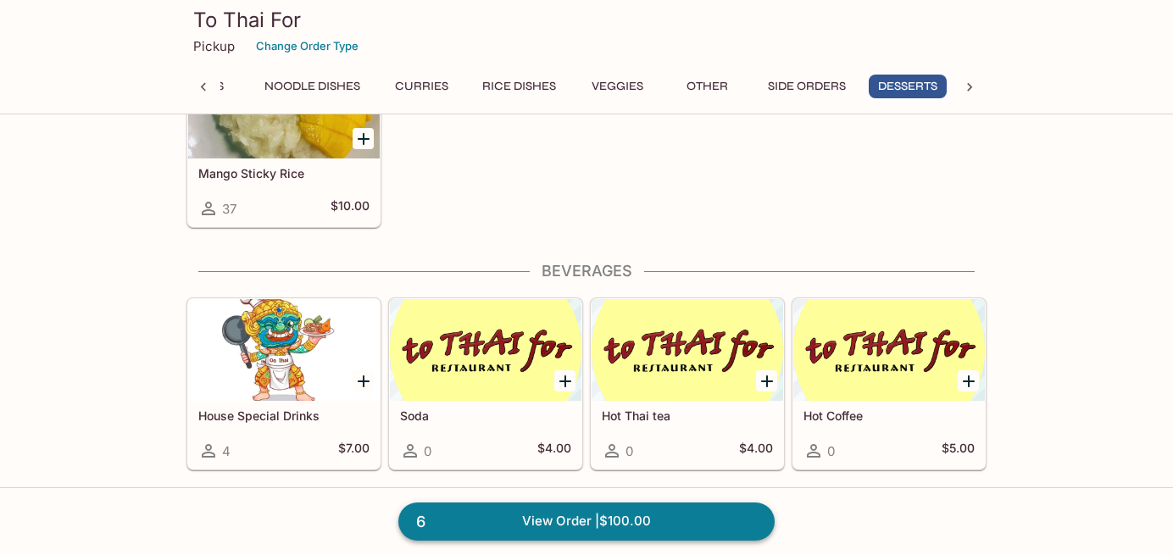
click at [689, 514] on link "6 View Order | $100.00" at bounding box center [586, 521] width 376 height 37
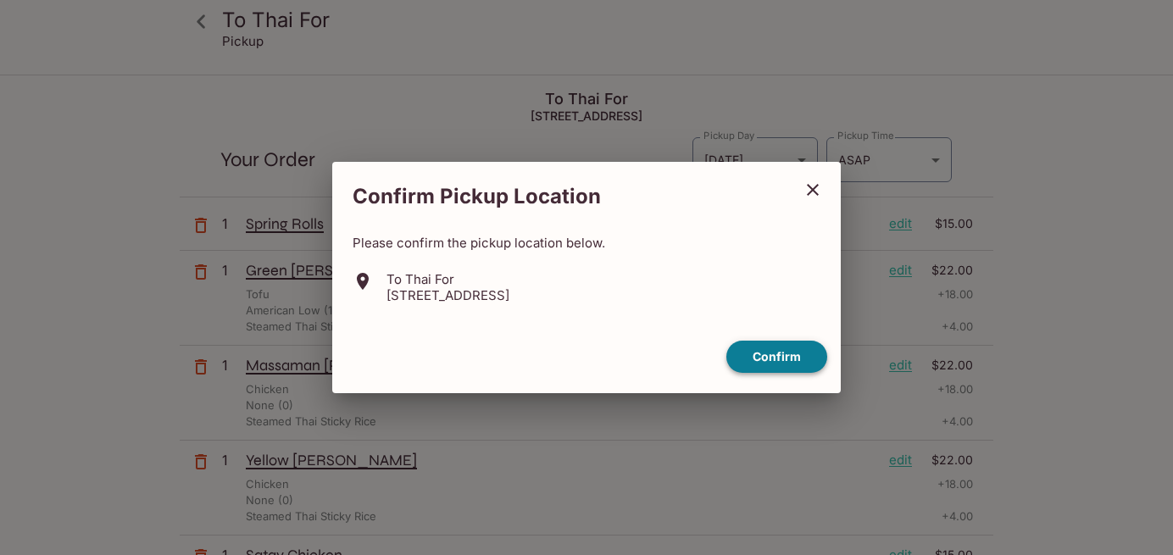
click at [781, 355] on button "Confirm" at bounding box center [776, 357] width 101 height 33
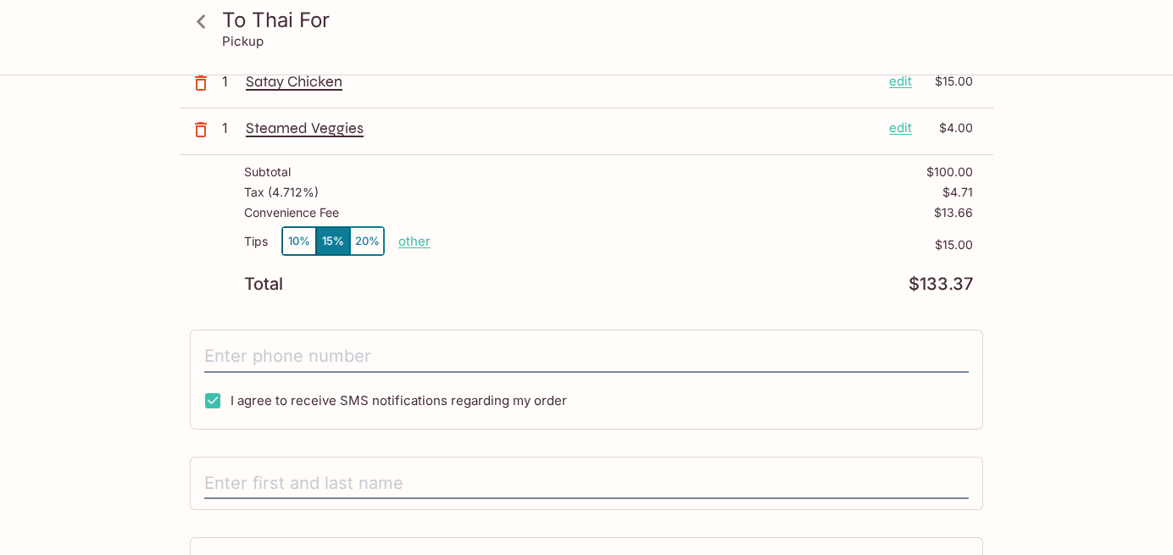
scroll to position [476, 0]
click at [214, 392] on input "I agree to receive SMS notifications regarding my order" at bounding box center [213, 399] width 34 height 34
checkbox input "false"
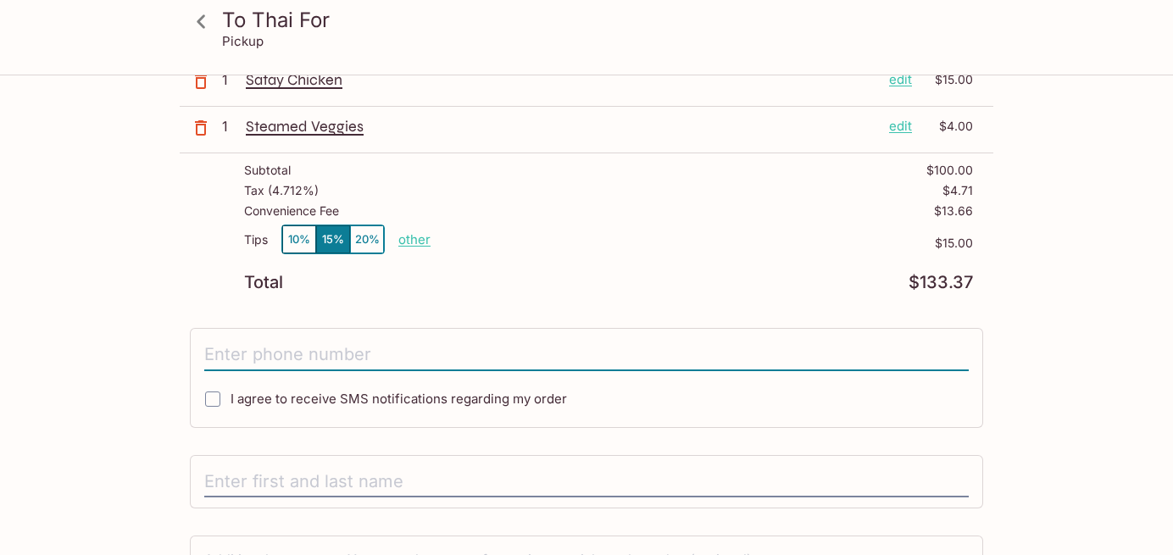
click at [264, 348] on input "tel" at bounding box center [586, 355] width 765 height 32
type input "[PHONE_NUMBER]"
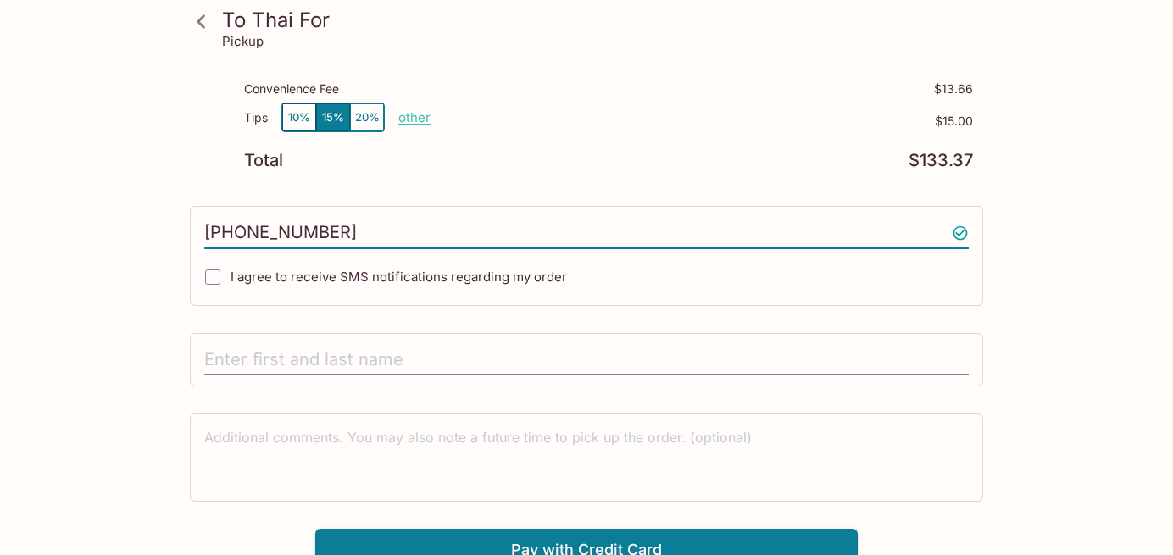
scroll to position [614, 0]
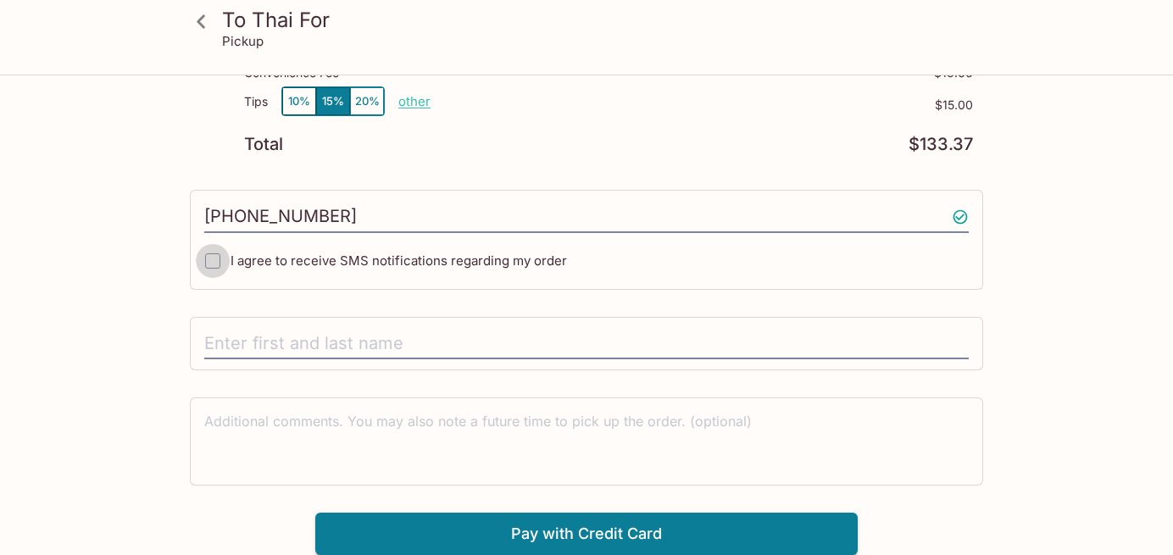
click at [214, 256] on input "I agree to receive SMS notifications regarding my order" at bounding box center [213, 261] width 34 height 34
checkbox input "true"
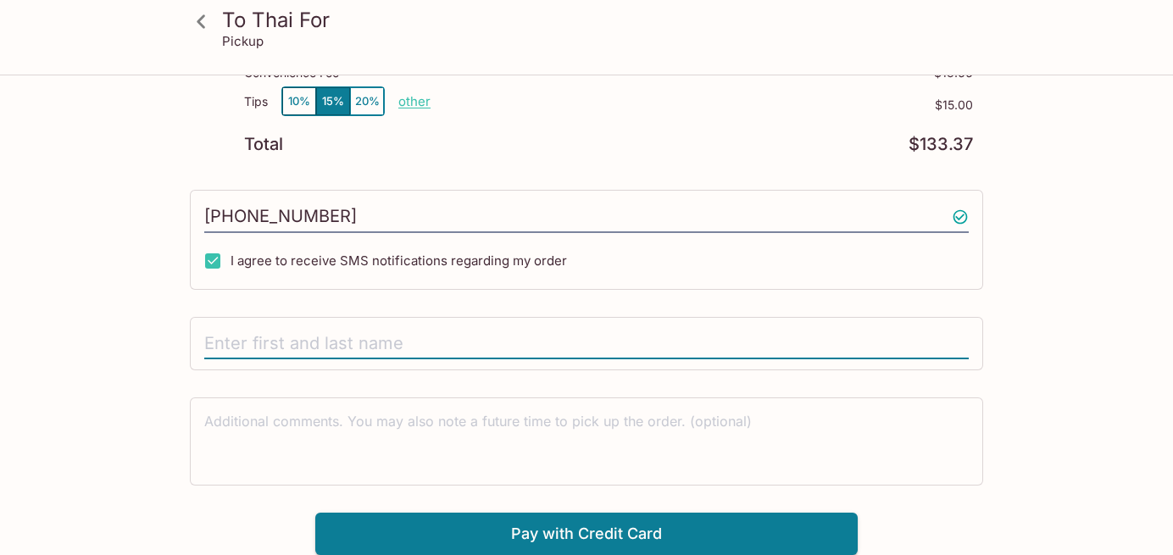
click at [431, 343] on input "text" at bounding box center [586, 344] width 765 height 32
type input "[PERSON_NAME]"
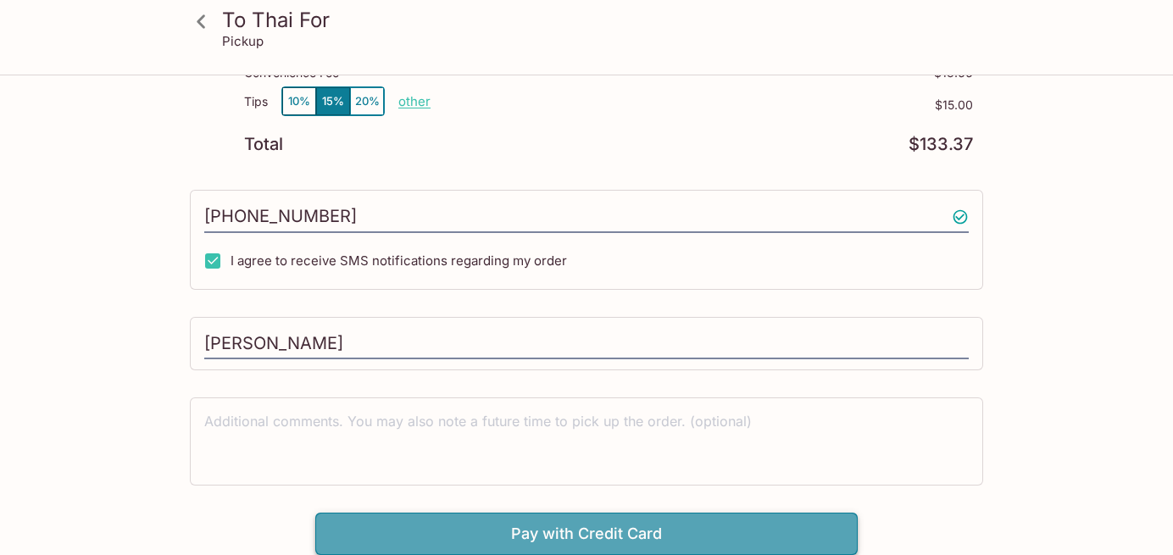
click at [731, 524] on button "Pay with Credit Card" at bounding box center [586, 534] width 542 height 42
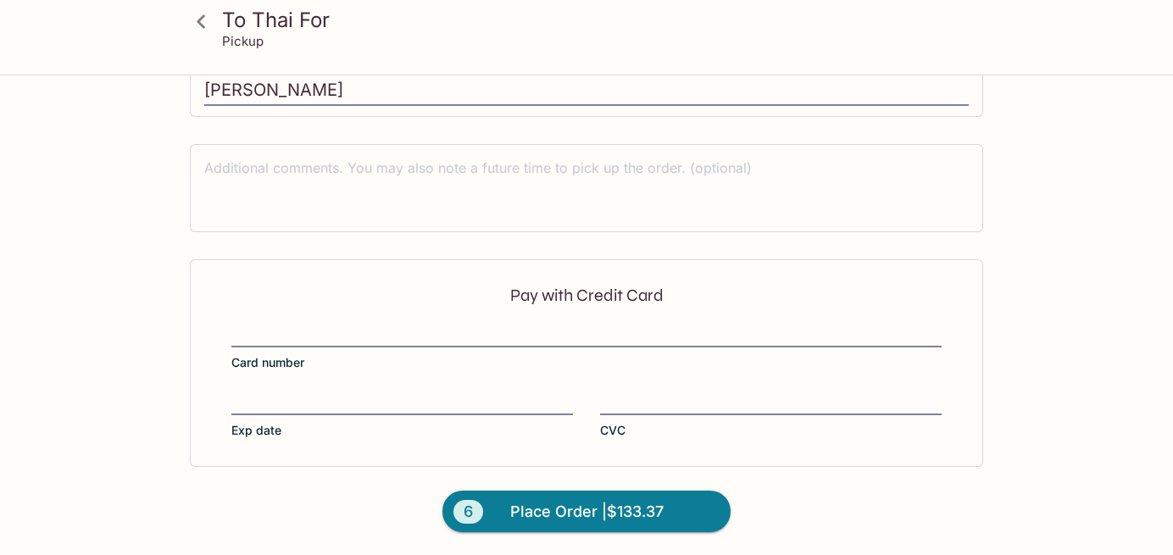
scroll to position [868, 0]
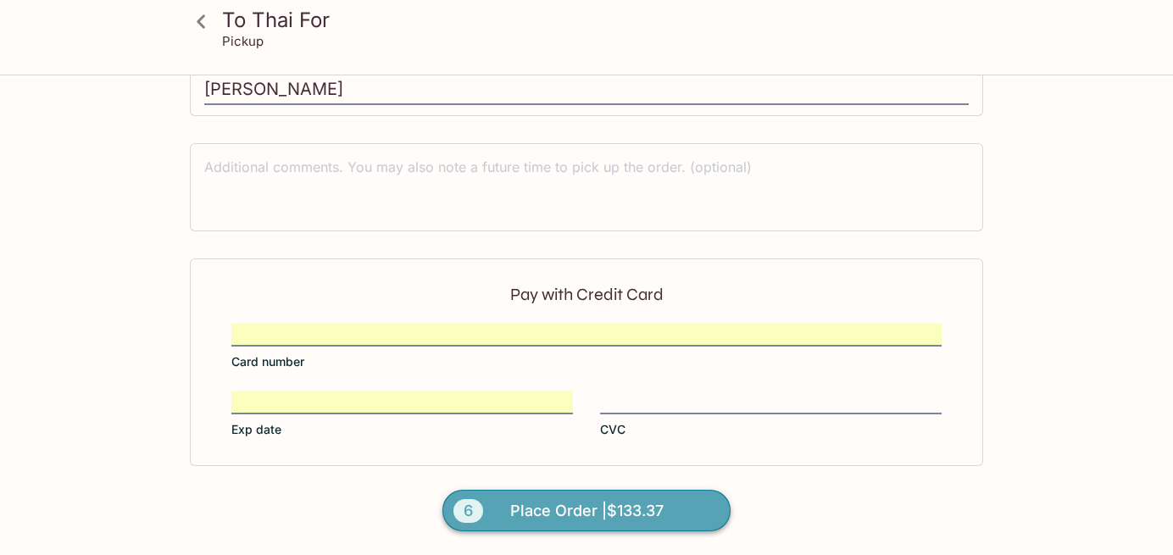
click at [637, 505] on span "Place Order | $133.37" at bounding box center [586, 511] width 153 height 27
